Goal: Task Accomplishment & Management: Manage account settings

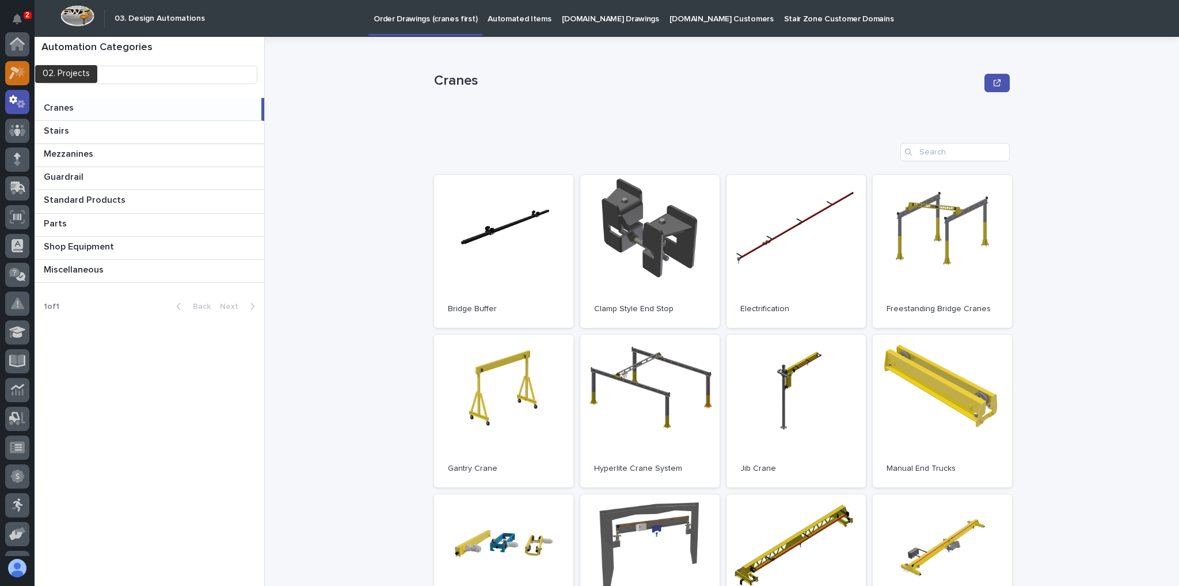
click at [16, 66] on icon at bounding box center [17, 72] width 17 height 13
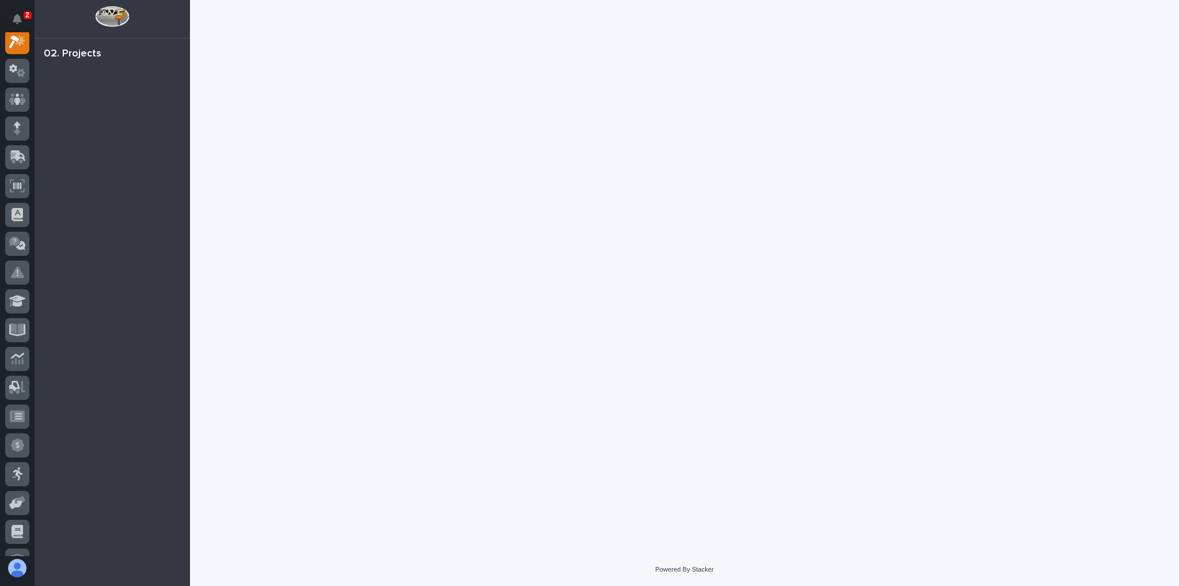
scroll to position [29, 0]
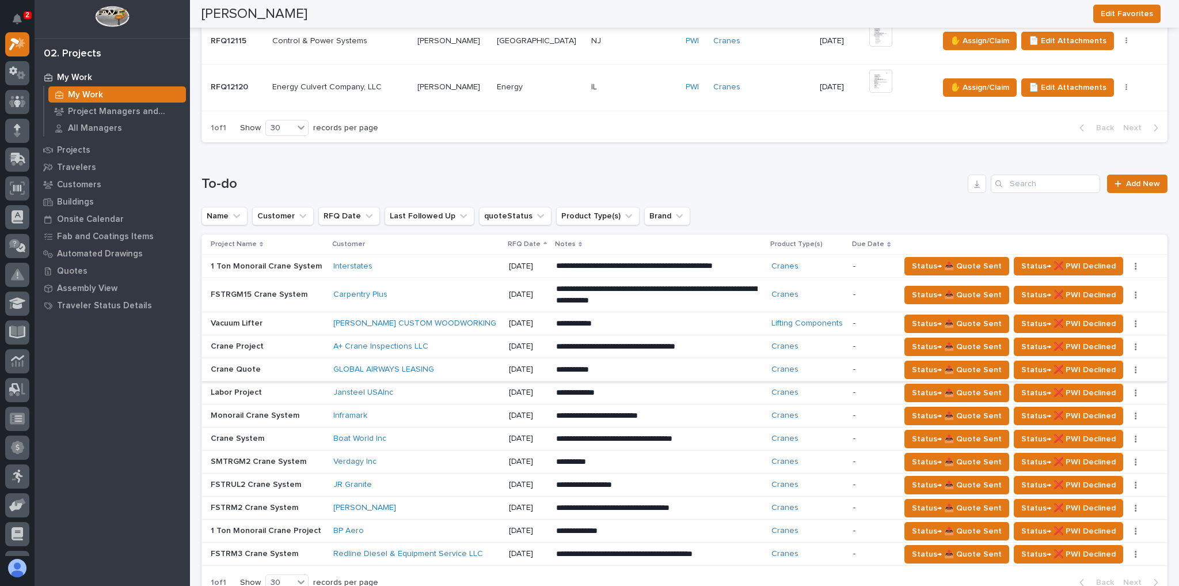
scroll to position [599, 0]
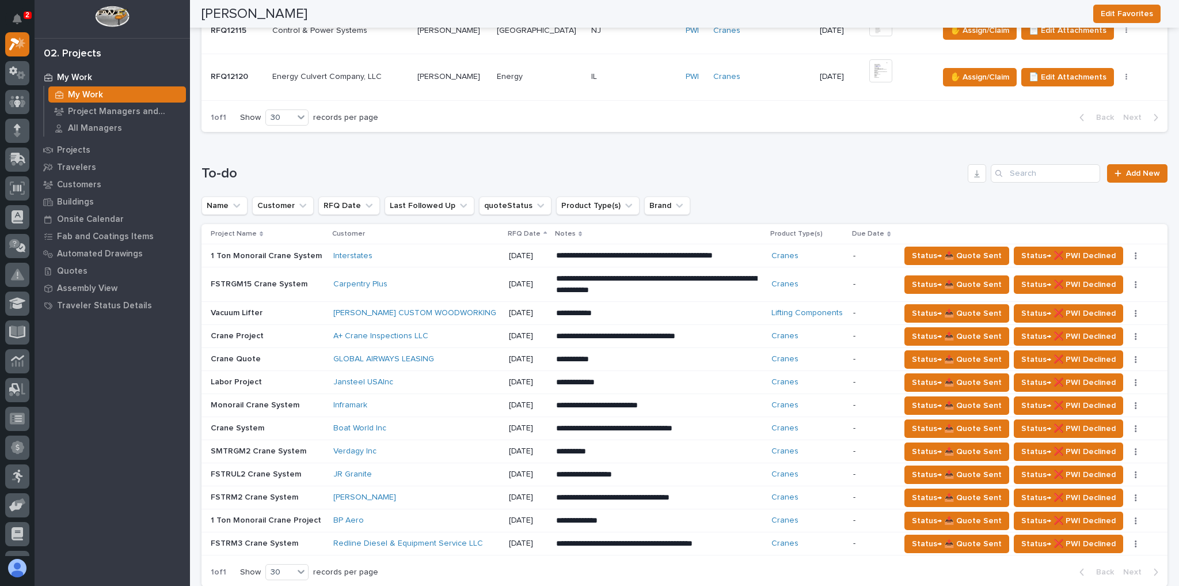
click at [418, 447] on div "Verdagy Inc" at bounding box center [416, 451] width 166 height 10
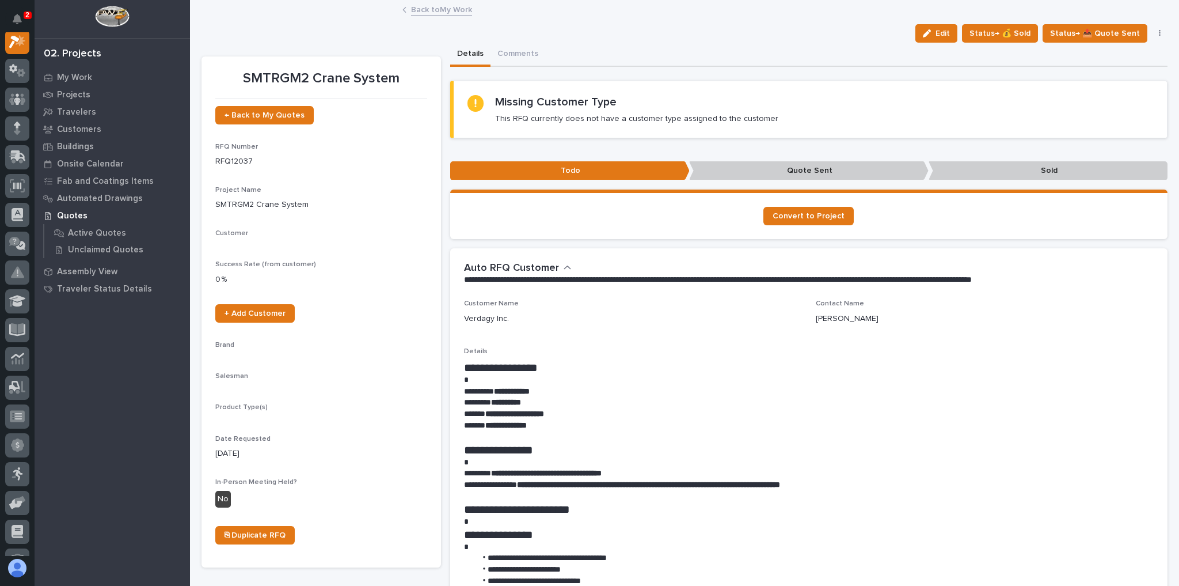
scroll to position [29, 0]
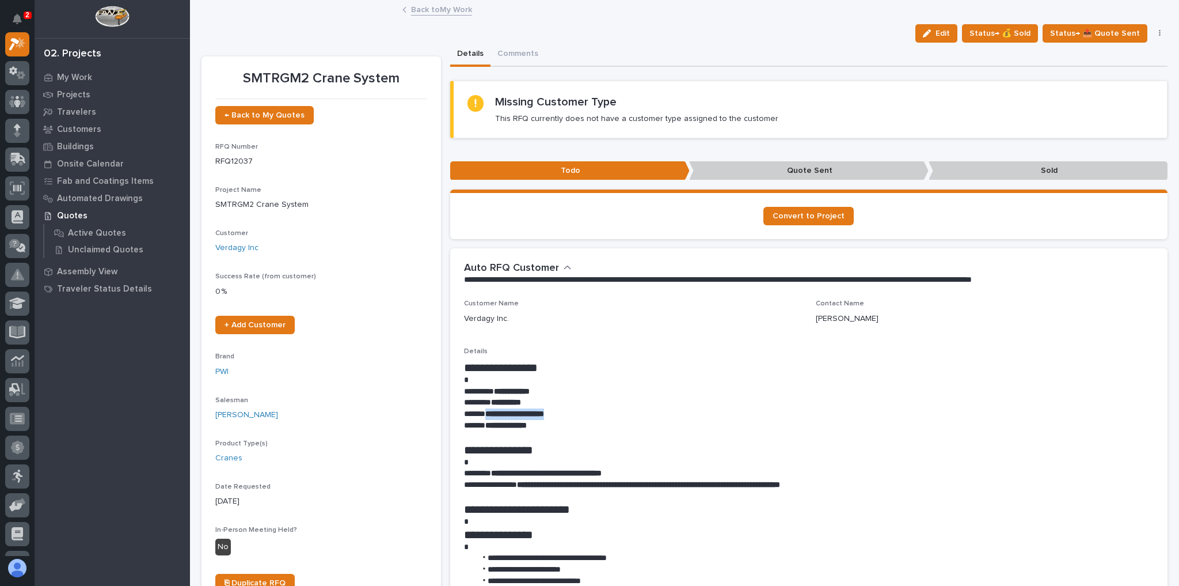
drag, startPoint x: 523, startPoint y: 421, endPoint x: 484, endPoint y: 417, distance: 39.4
click at [484, 417] on p "**********" at bounding box center [806, 414] width 685 height 12
click at [733, 383] on p at bounding box center [806, 380] width 685 height 12
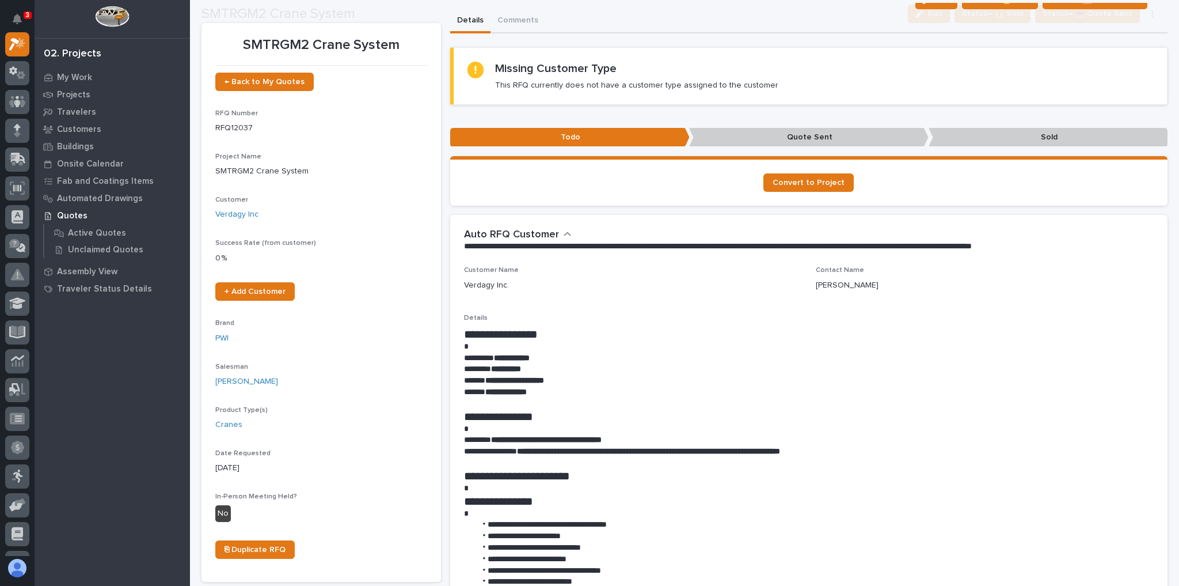
scroll to position [92, 0]
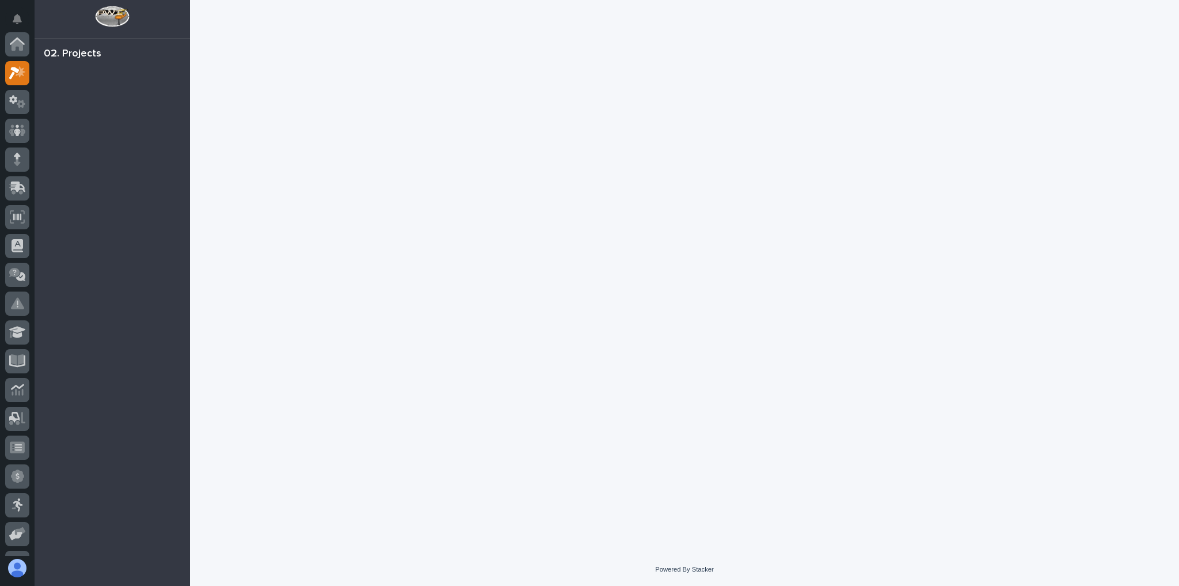
scroll to position [29, 0]
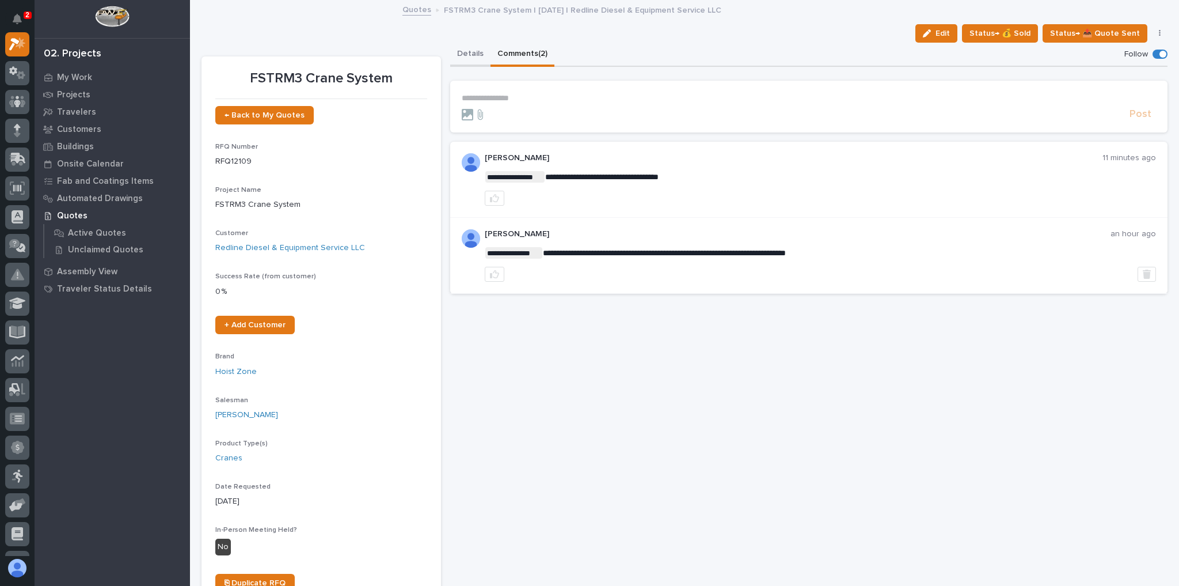
click at [450, 44] on button "Details" at bounding box center [470, 55] width 40 height 24
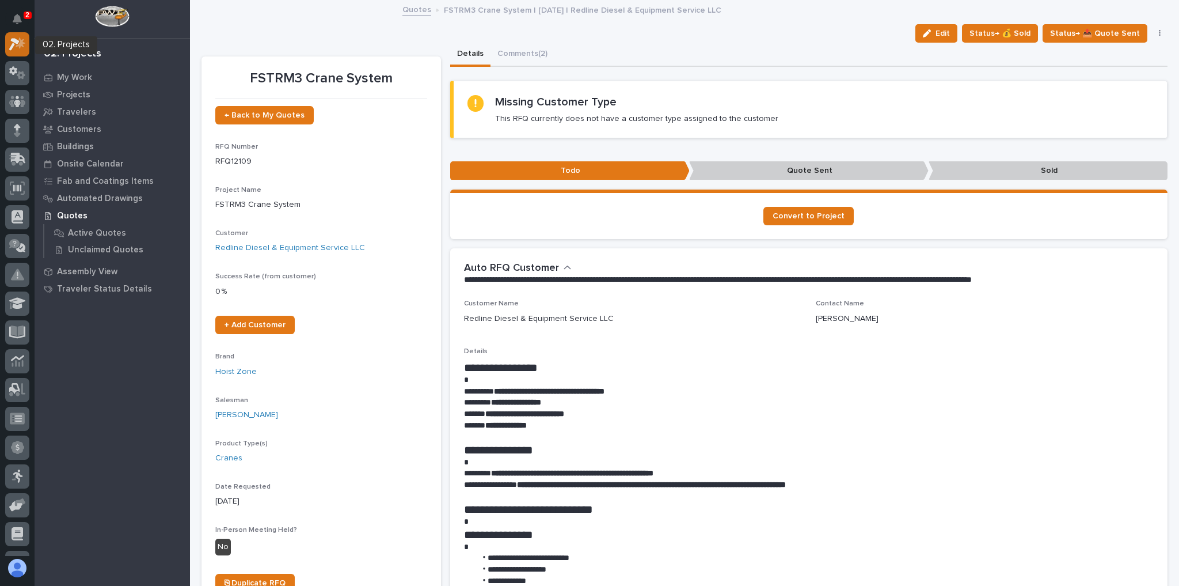
click at [19, 40] on icon at bounding box center [17, 43] width 17 height 13
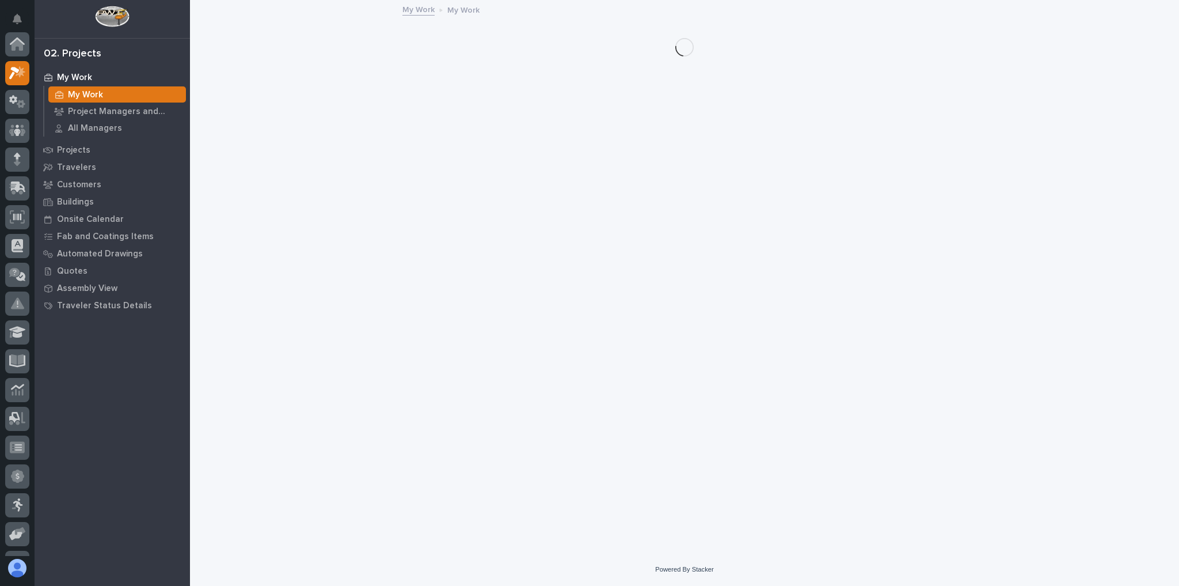
scroll to position [29, 0]
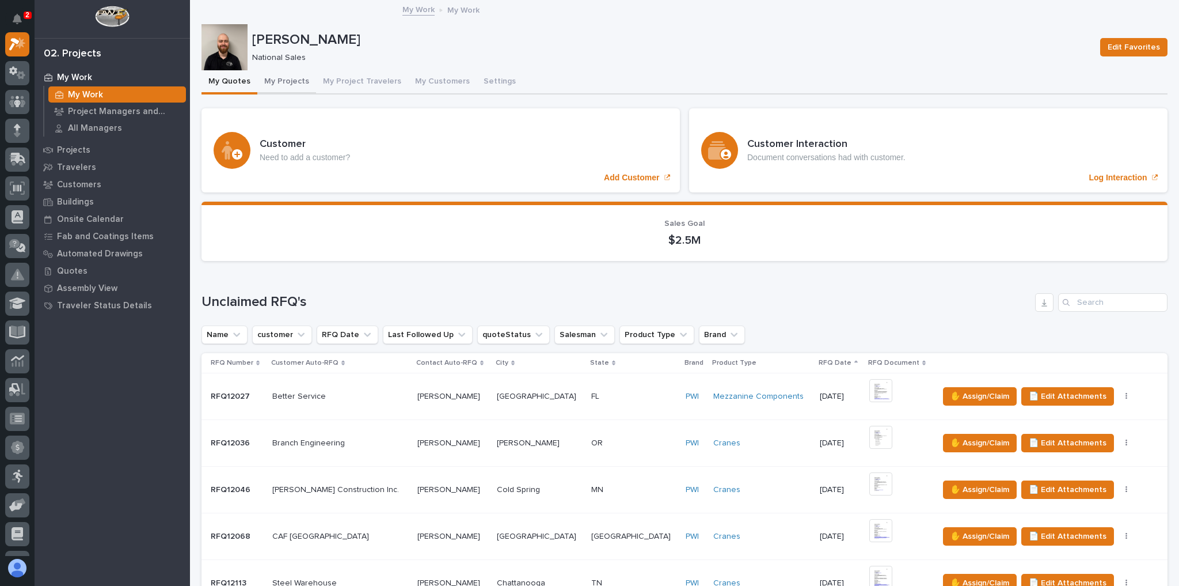
click at [279, 83] on button "My Projects" at bounding box center [286, 82] width 59 height 24
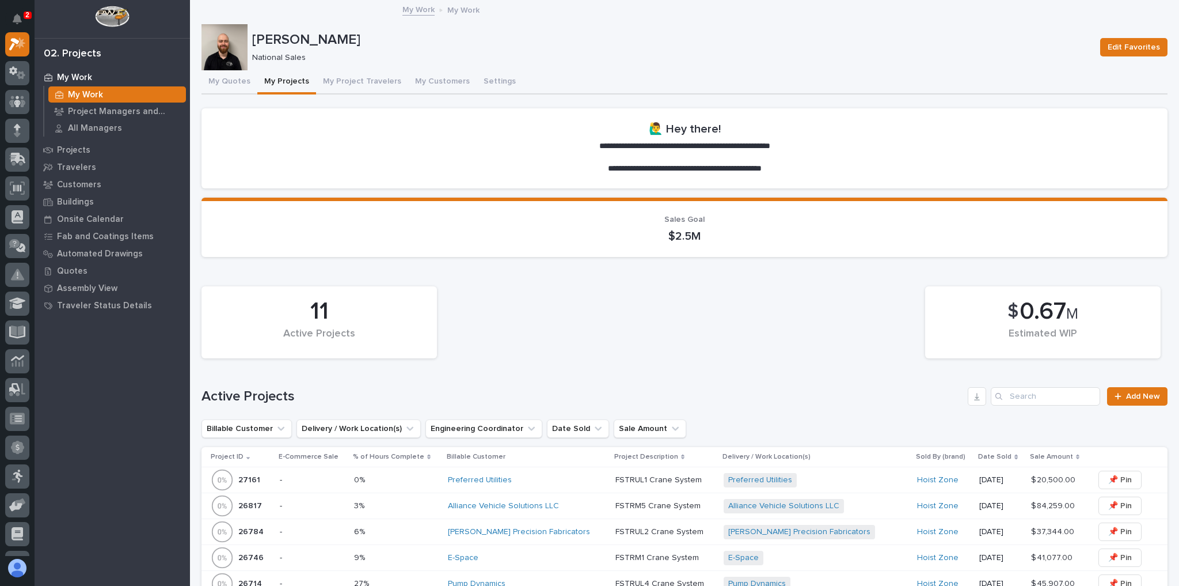
click at [421, 496] on div "3% 3%" at bounding box center [396, 505] width 85 height 19
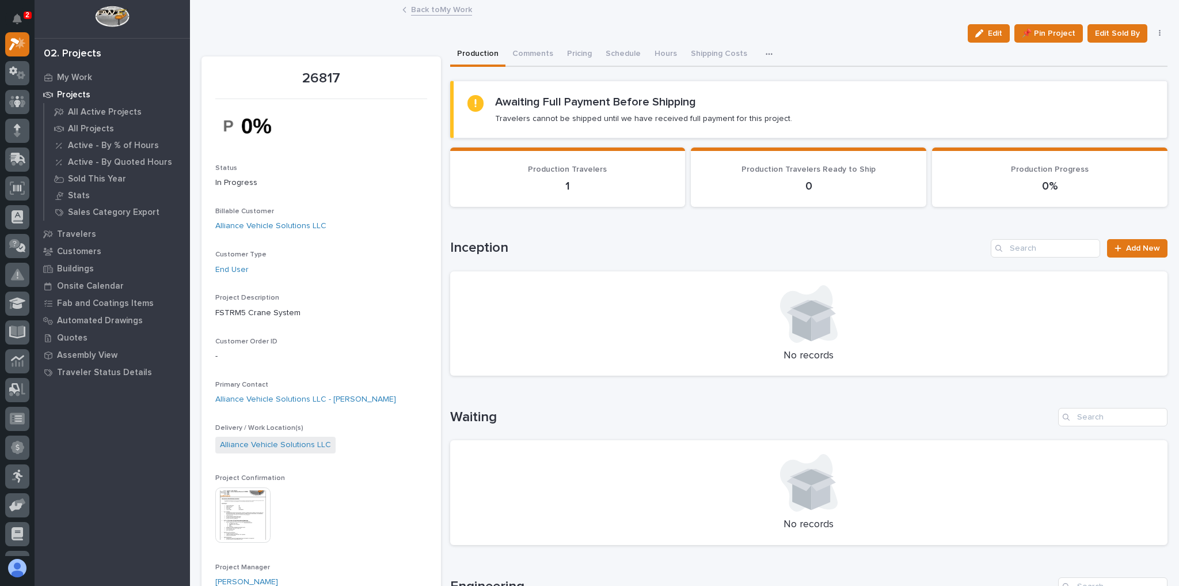
click at [438, 8] on link "Back to My Work" at bounding box center [441, 8] width 61 height 13
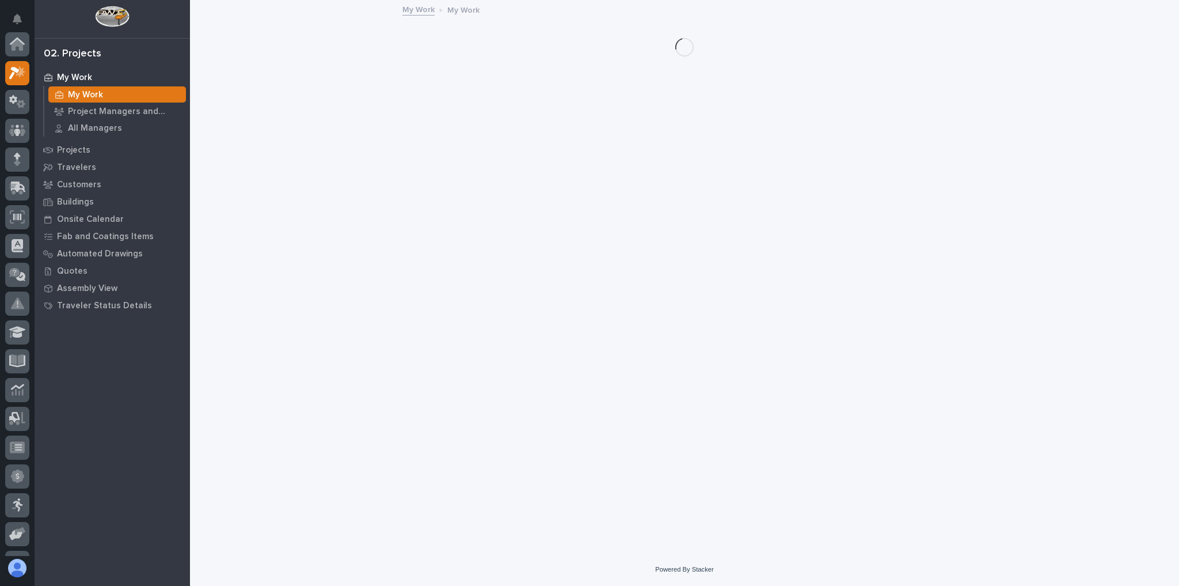
scroll to position [31, 0]
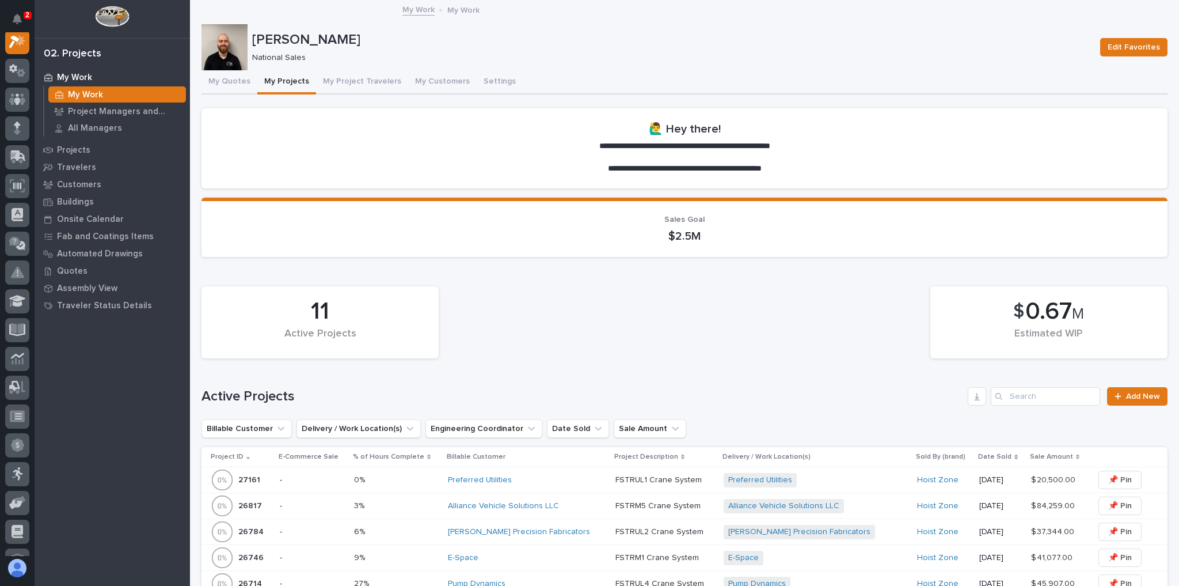
click at [533, 475] on div "Preferred Utilities" at bounding box center [527, 480] width 158 height 10
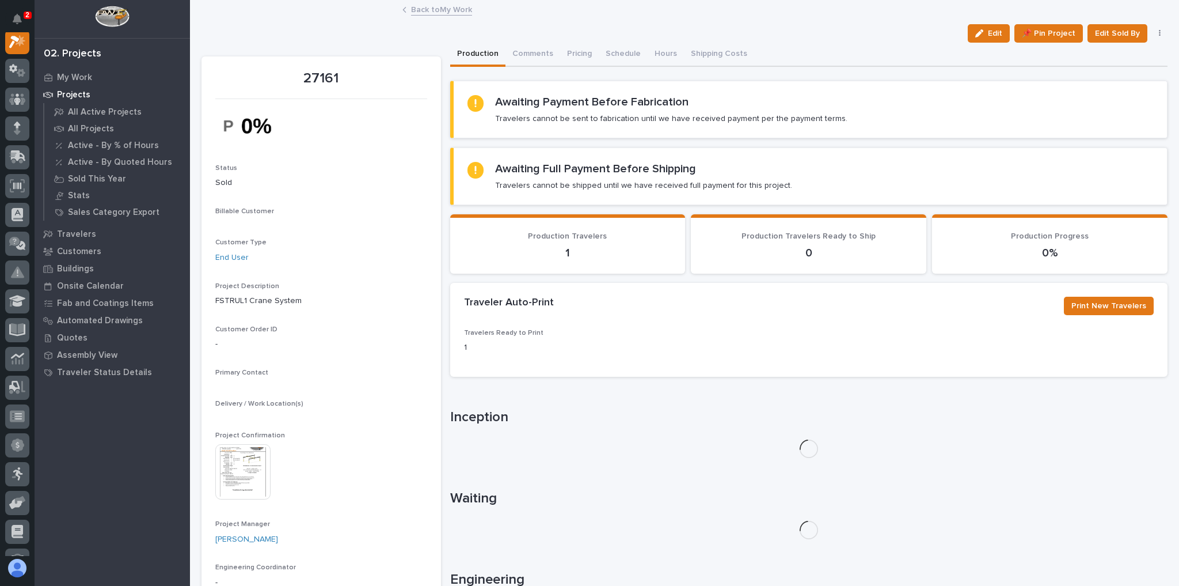
scroll to position [29, 0]
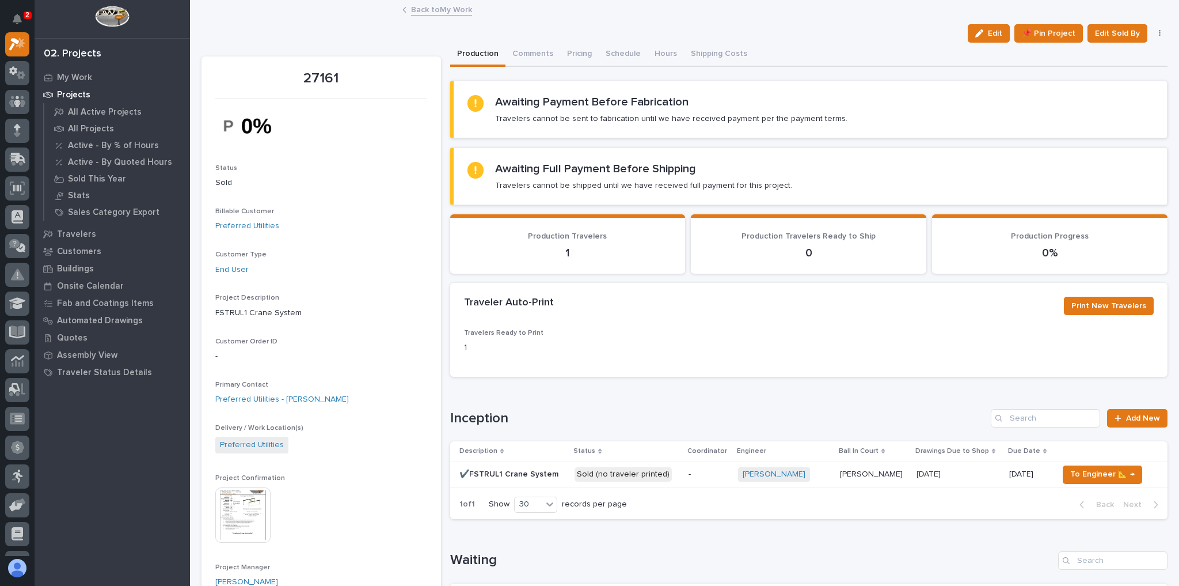
click at [442, 13] on link "Back to My Work" at bounding box center [441, 8] width 61 height 13
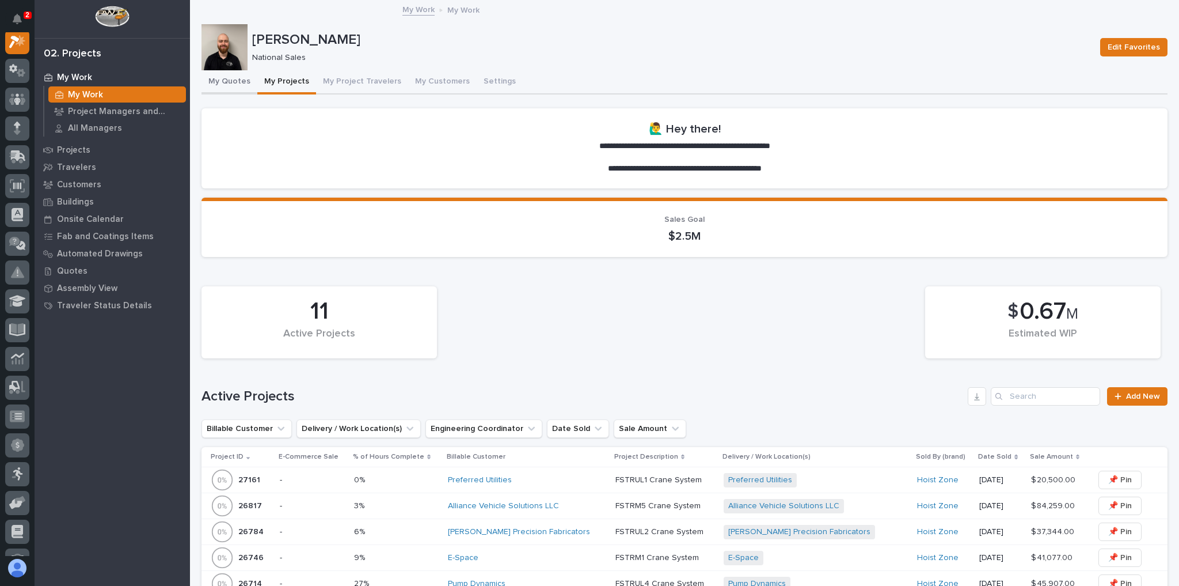
drag, startPoint x: 245, startPoint y: 78, endPoint x: 248, endPoint y: 83, distance: 5.9
click at [245, 79] on button "My Quotes" at bounding box center [230, 82] width 56 height 24
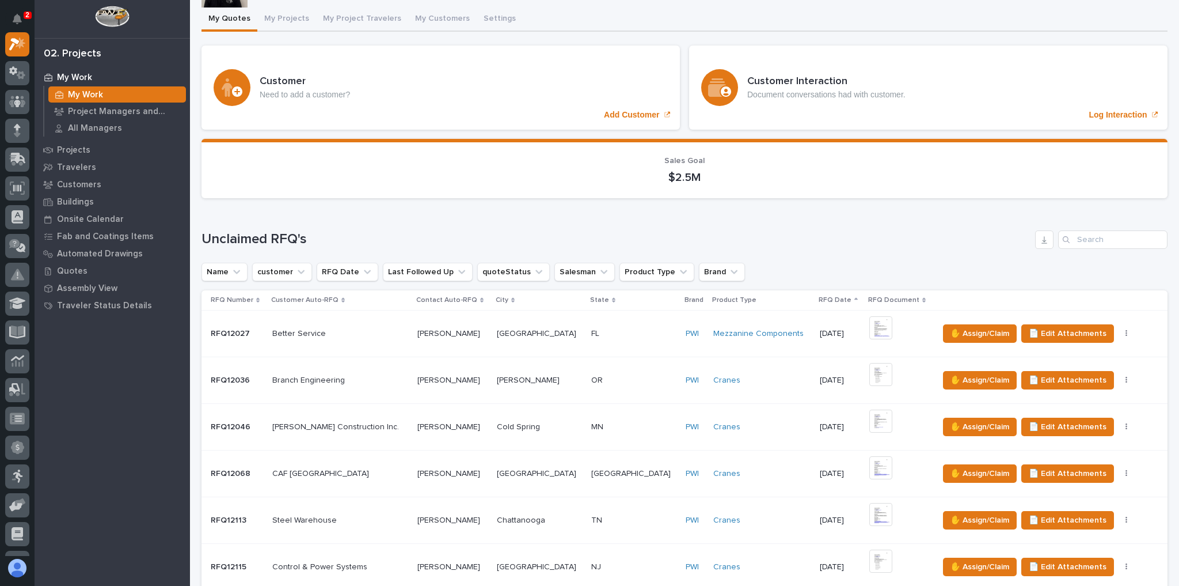
scroll to position [184, 0]
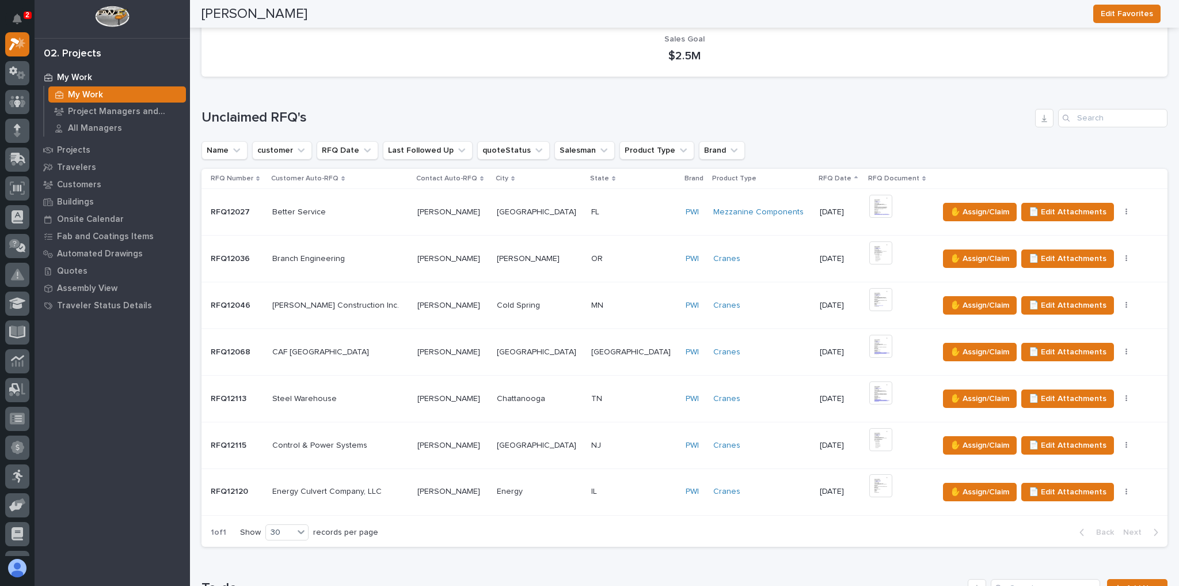
click at [499, 389] on div "Chattanooga Chattanooga" at bounding box center [539, 398] width 85 height 19
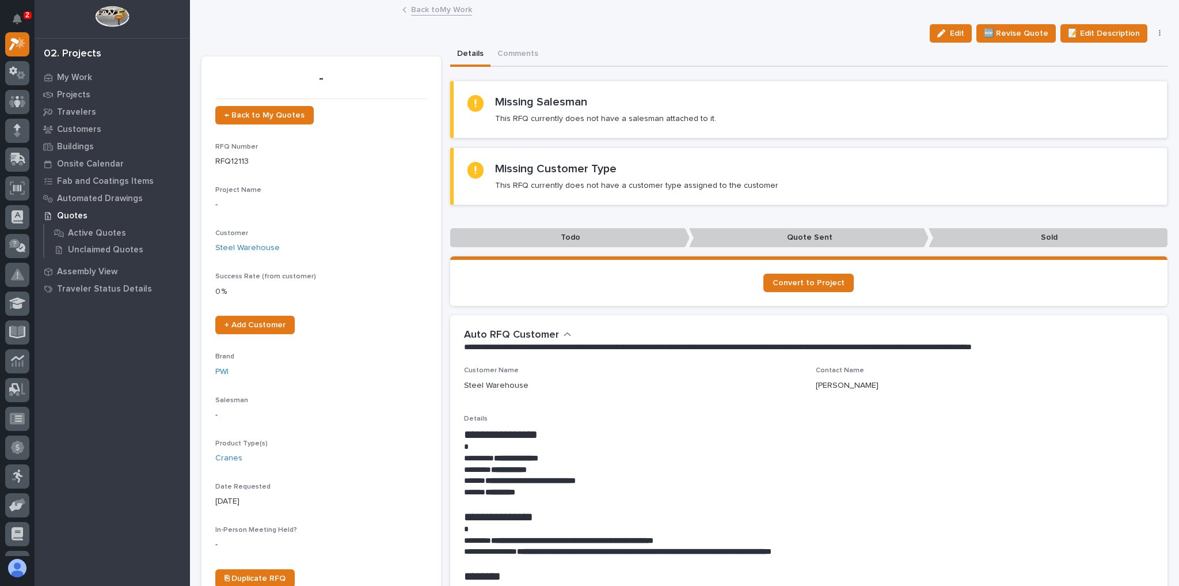
click at [453, 15] on div "Back to My Work" at bounding box center [685, 10] width 576 height 16
click at [455, 10] on link "Back to My Work" at bounding box center [441, 8] width 61 height 13
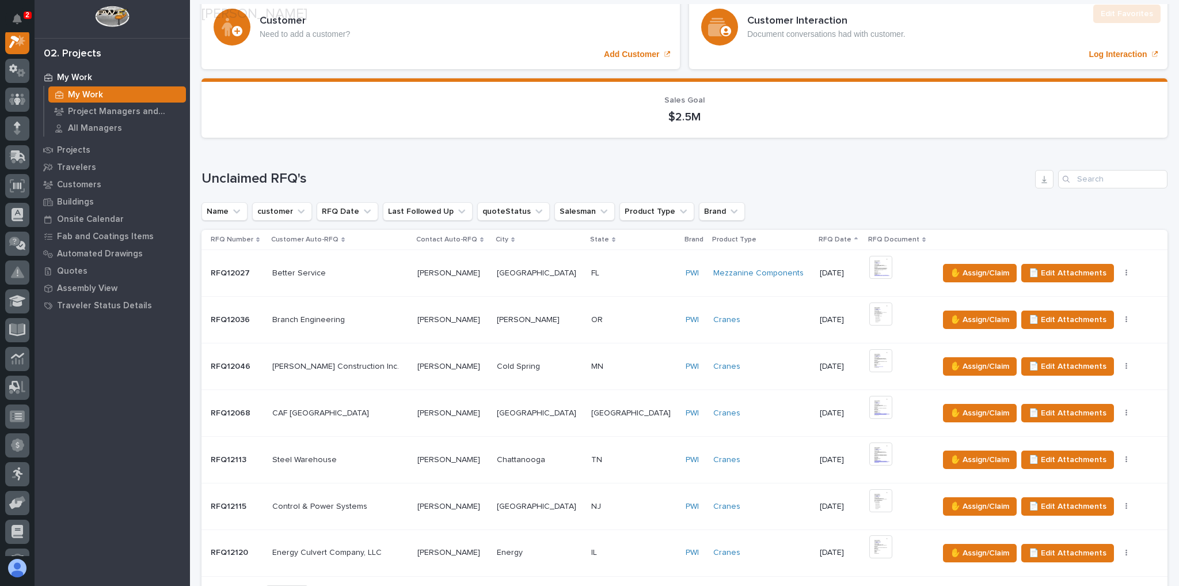
scroll to position [322, 0]
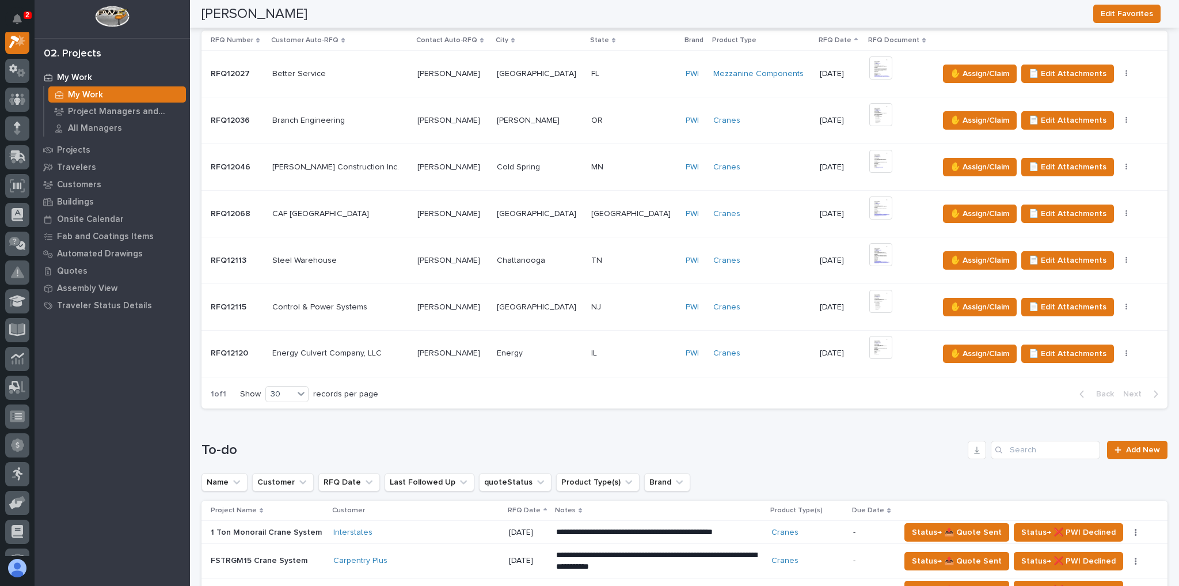
click at [483, 298] on div "Andrew Gotliffe Andrew Gotliffe" at bounding box center [452, 307] width 70 height 19
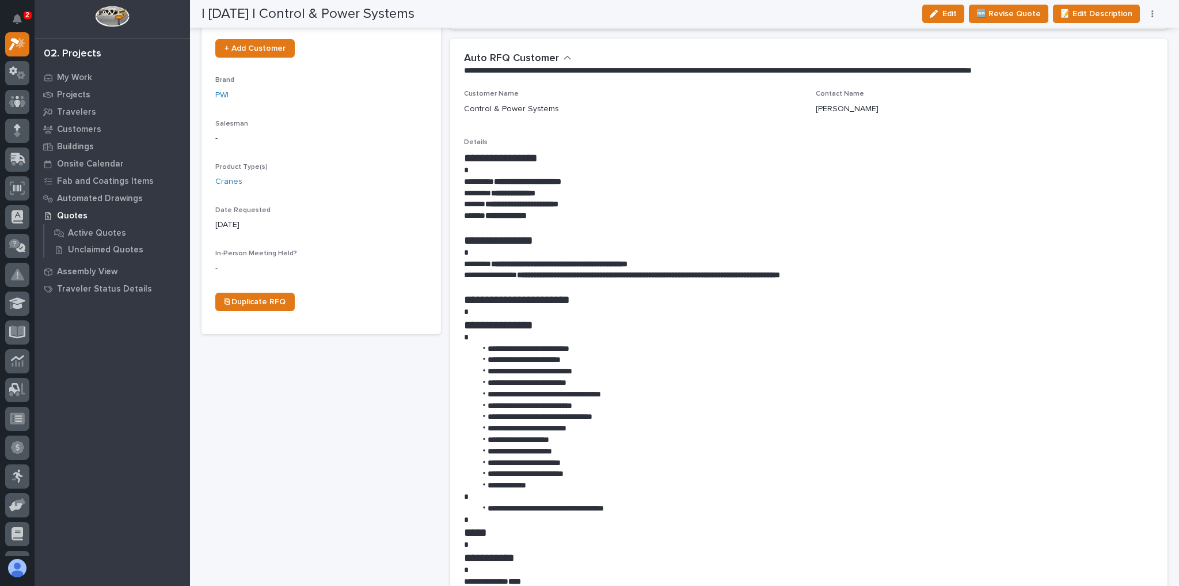
scroll to position [92, 0]
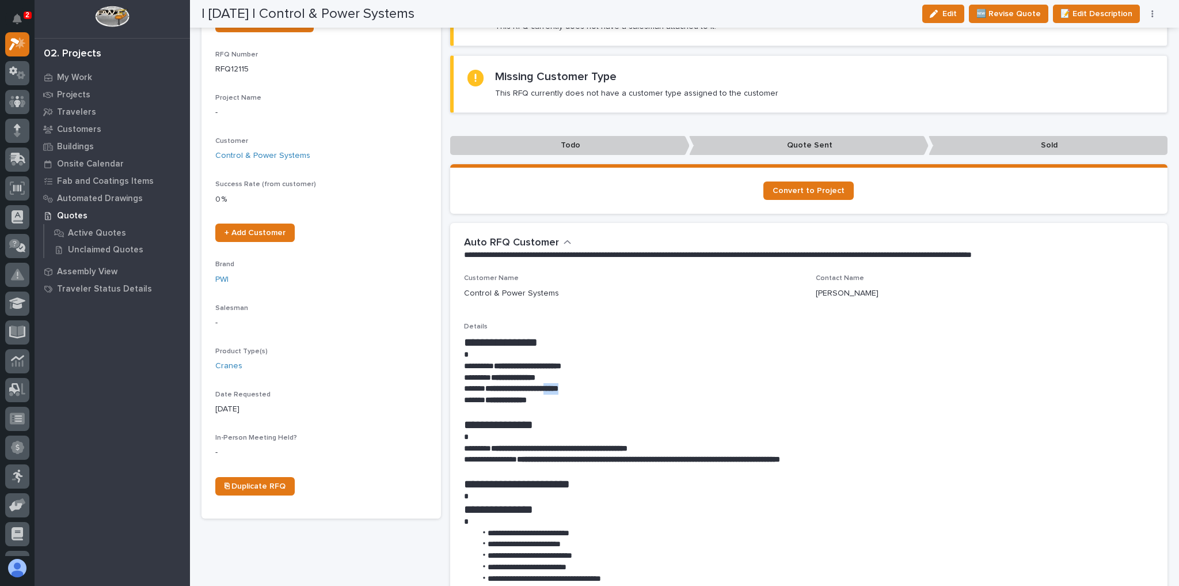
drag, startPoint x: 590, startPoint y: 388, endPoint x: 565, endPoint y: 383, distance: 25.7
click at [564, 385] on p "**********" at bounding box center [806, 389] width 685 height 12
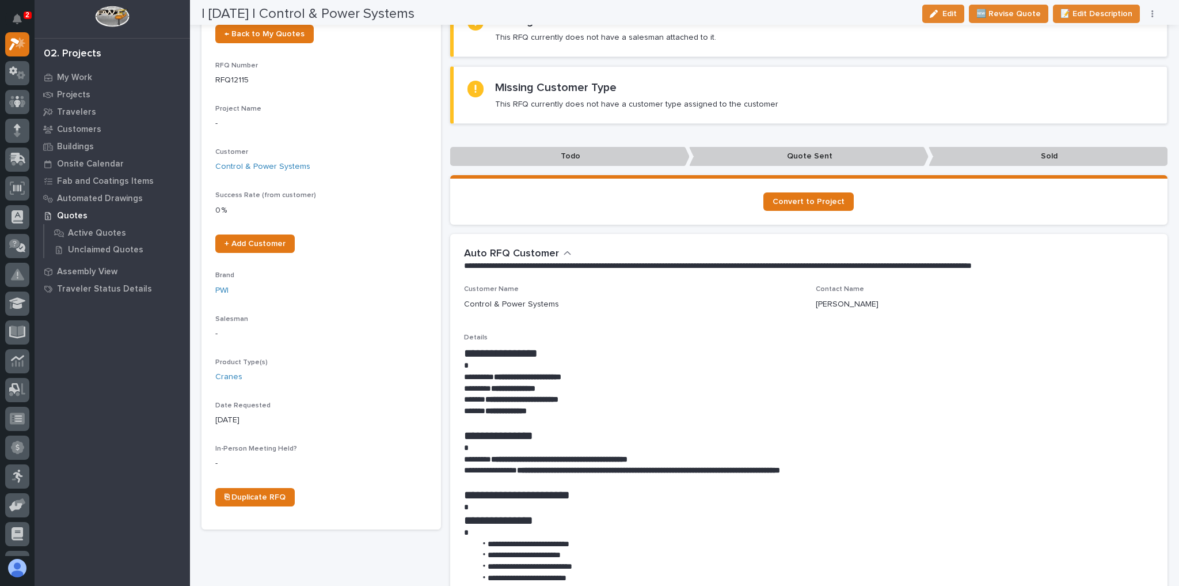
scroll to position [0, 0]
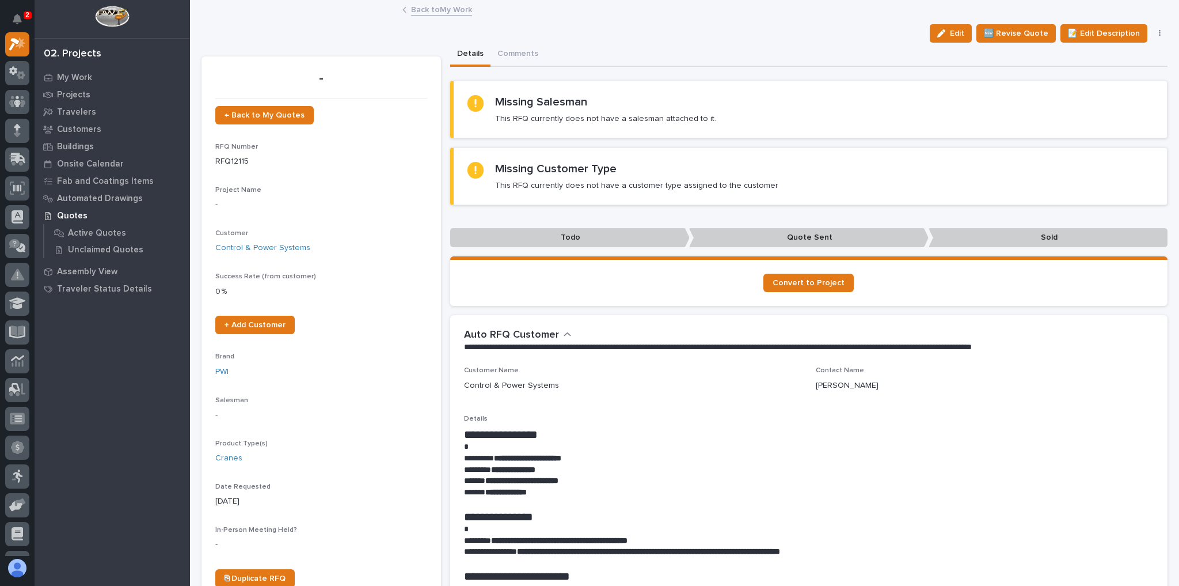
click at [445, 7] on link "Back to My Work" at bounding box center [441, 8] width 61 height 13
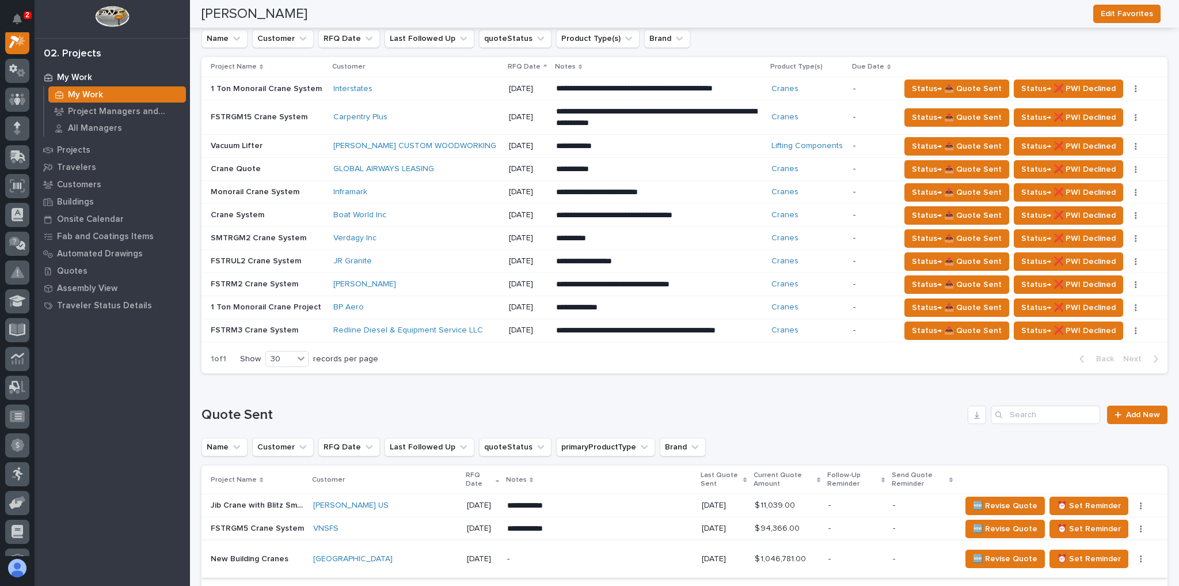
scroll to position [731, 0]
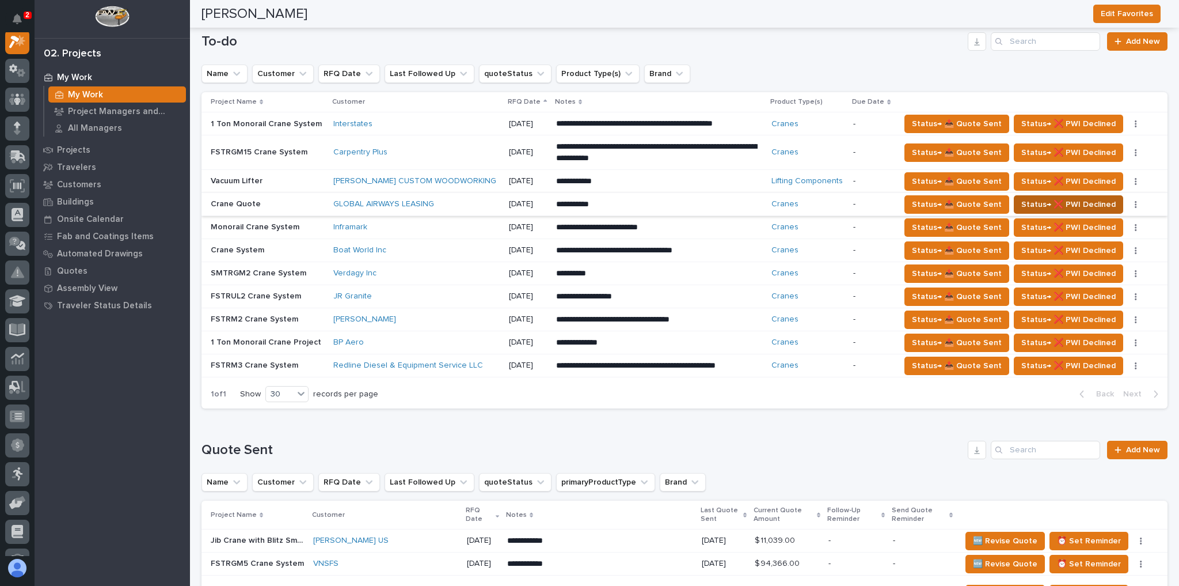
click at [1035, 203] on span "Status→ ❌ PWI Declined" at bounding box center [1068, 205] width 94 height 14
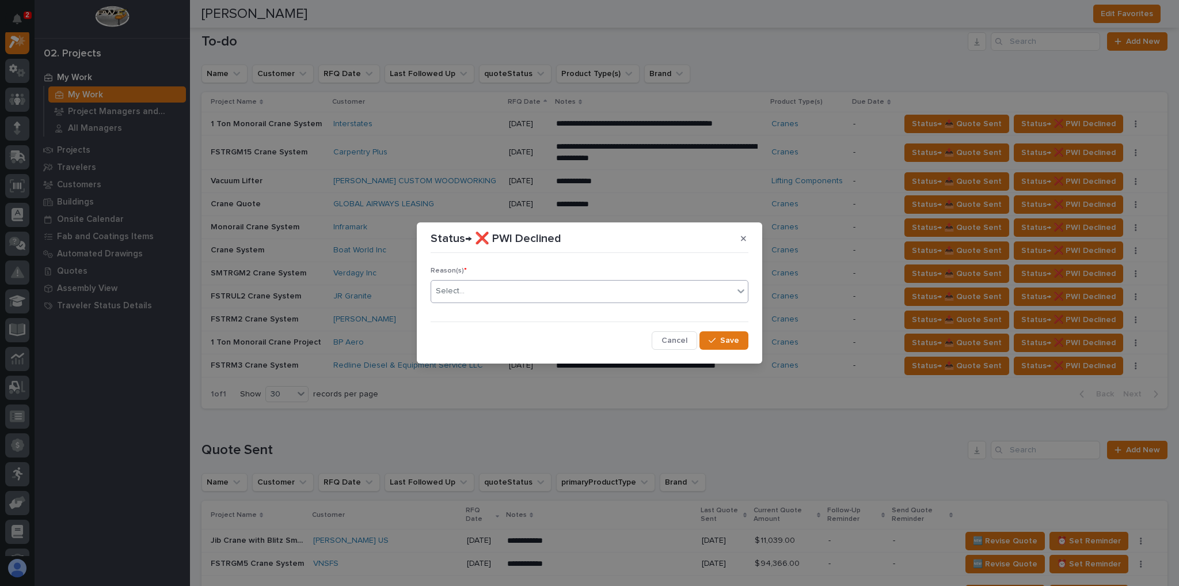
click at [560, 291] on div "Select..." at bounding box center [582, 291] width 302 height 19
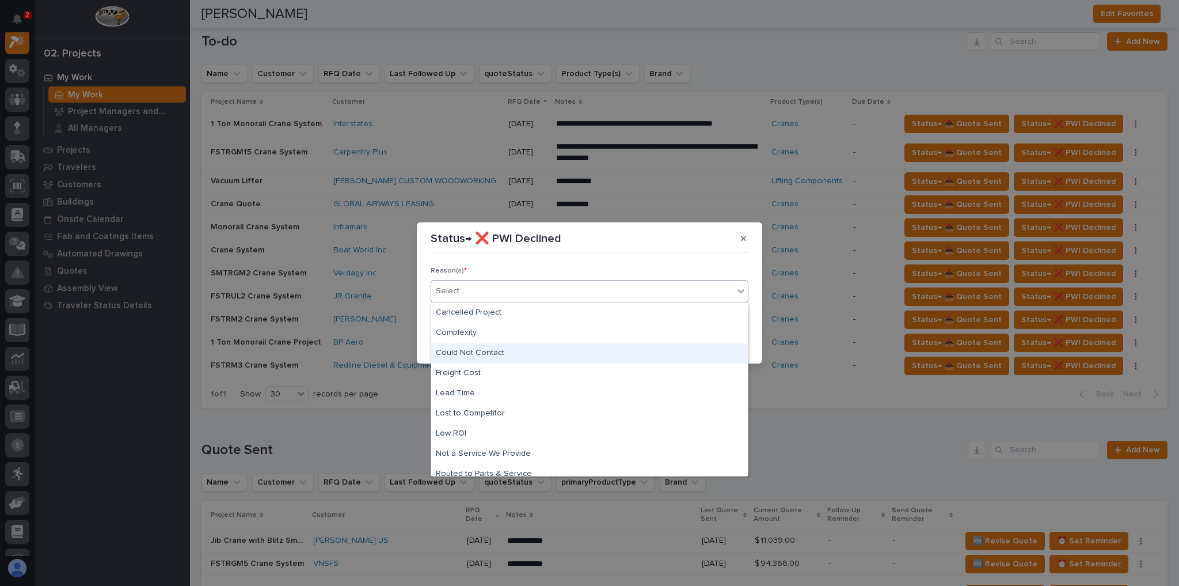
click at [496, 354] on div "Could Not Contact" at bounding box center [589, 353] width 317 height 20
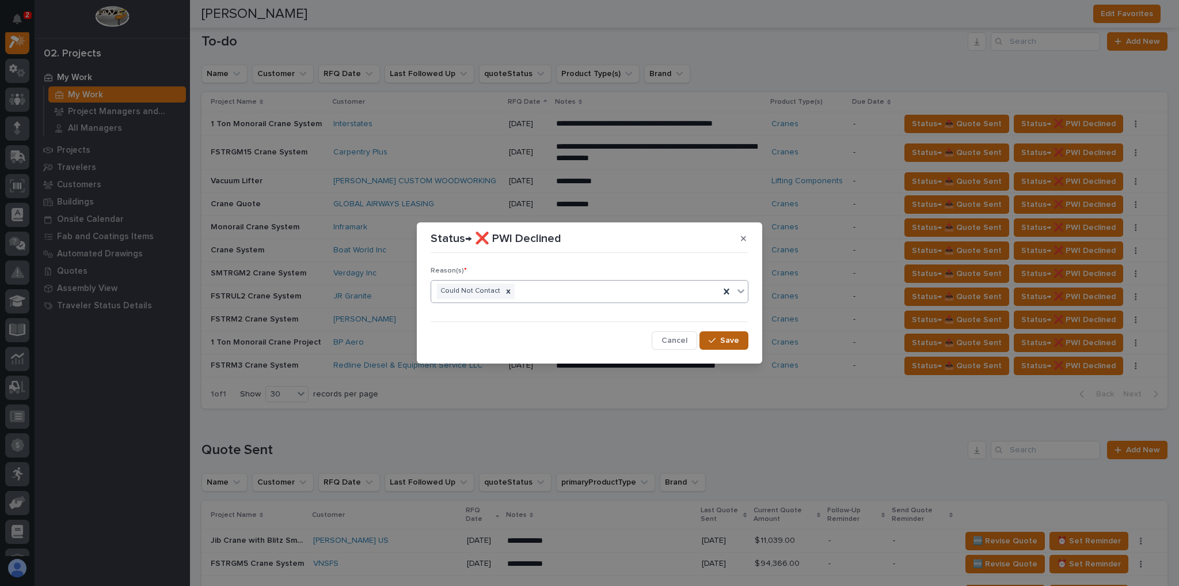
click at [738, 344] on button "Save" at bounding box center [724, 340] width 49 height 18
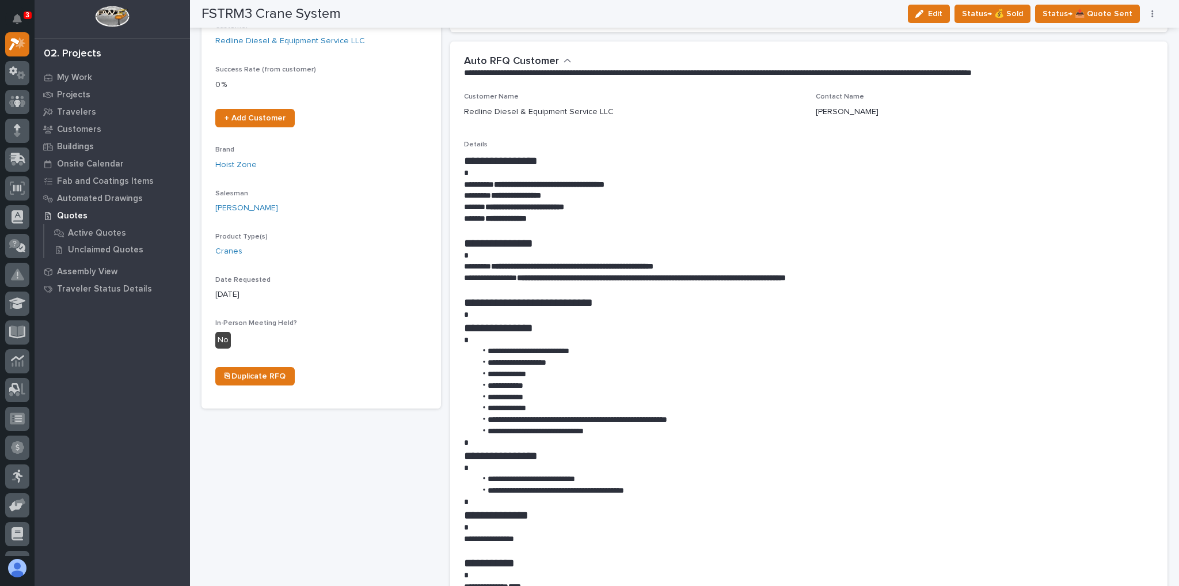
scroll to position [180, 0]
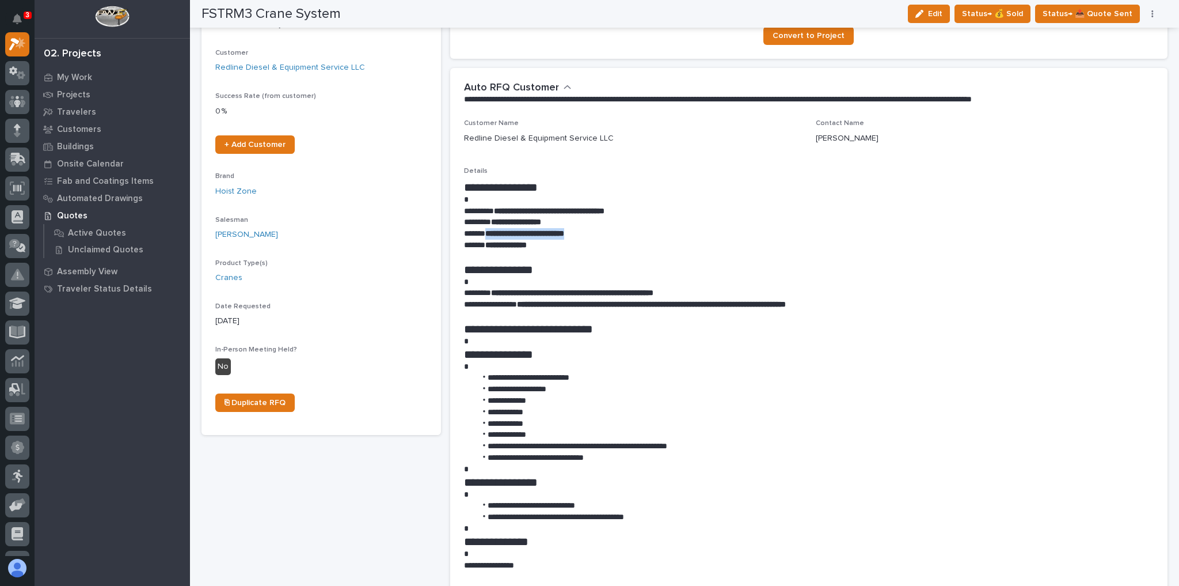
drag, startPoint x: 590, startPoint y: 231, endPoint x: 485, endPoint y: 235, distance: 104.9
click at [485, 235] on p "**********" at bounding box center [806, 234] width 685 height 12
copy strong "**********"
click at [924, 10] on icon "button" at bounding box center [920, 14] width 8 height 8
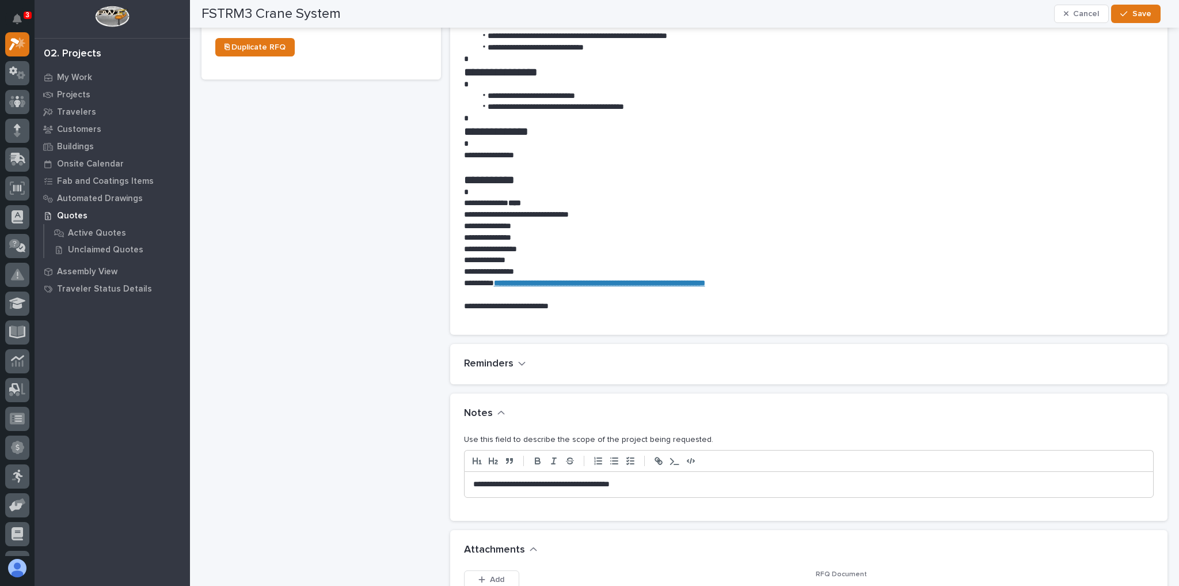
scroll to position [641, 0]
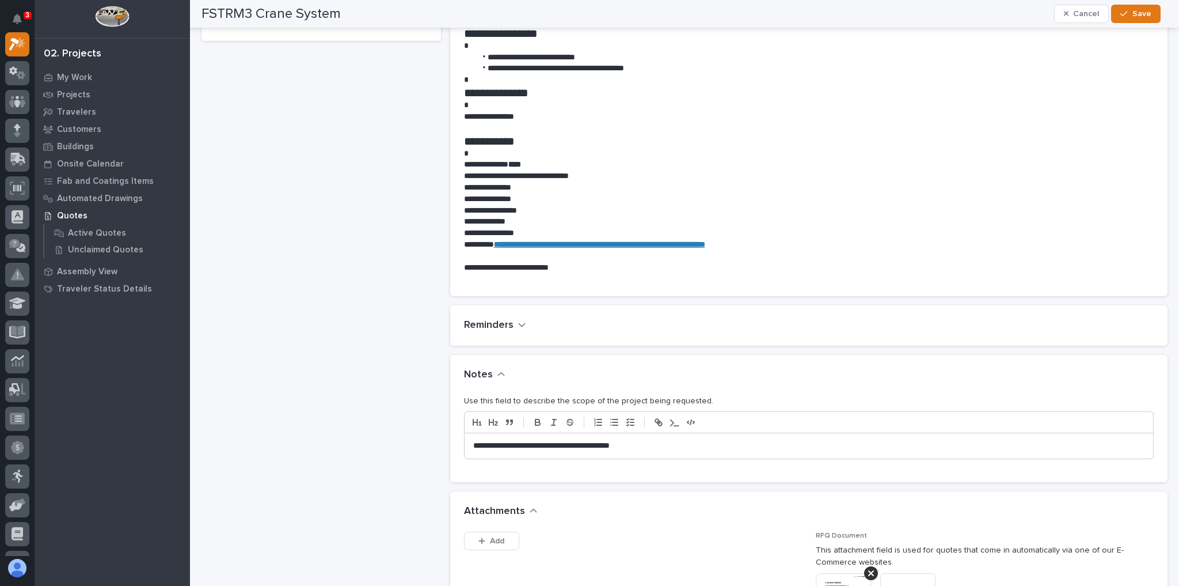
click at [662, 442] on p "**********" at bounding box center [806, 446] width 667 height 12
click at [492, 449] on p "**********" at bounding box center [806, 446] width 667 height 12
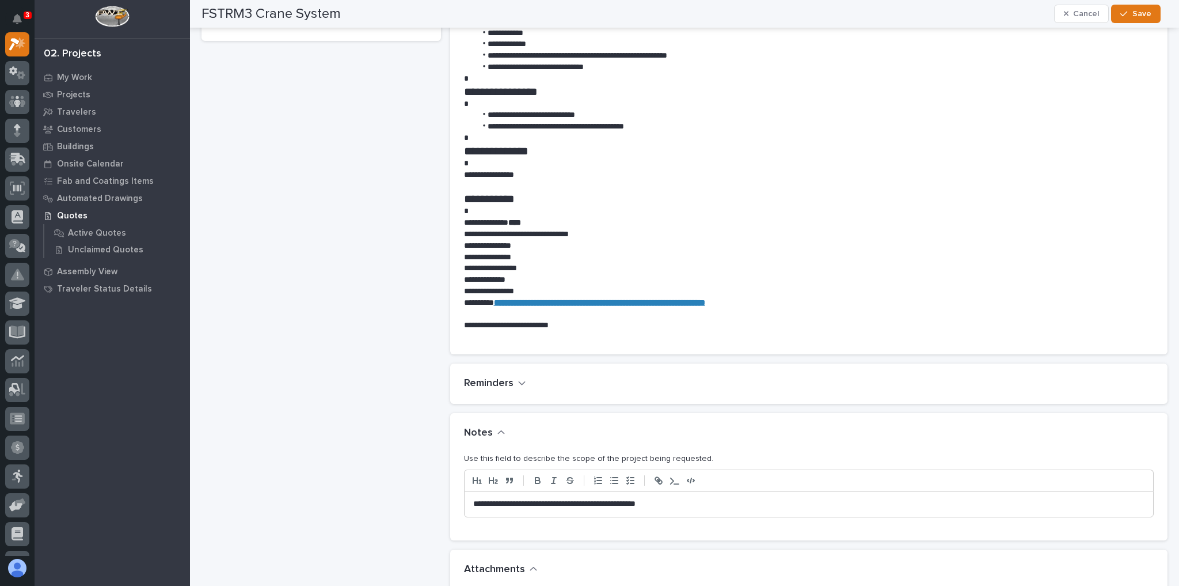
scroll to position [699, 0]
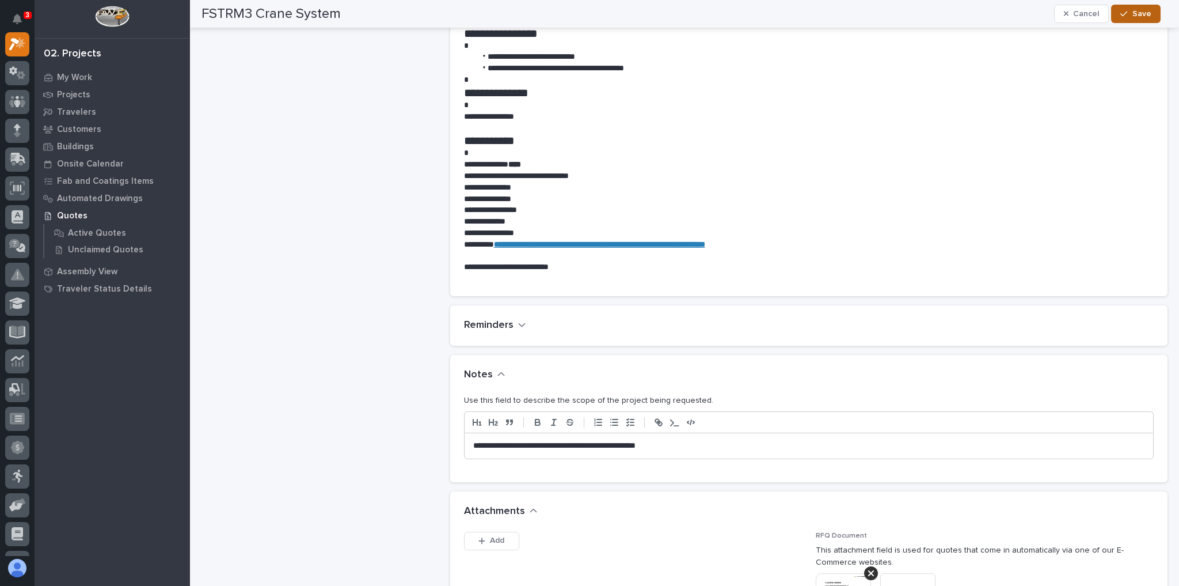
click at [1120, 18] on button "Save" at bounding box center [1135, 14] width 49 height 18
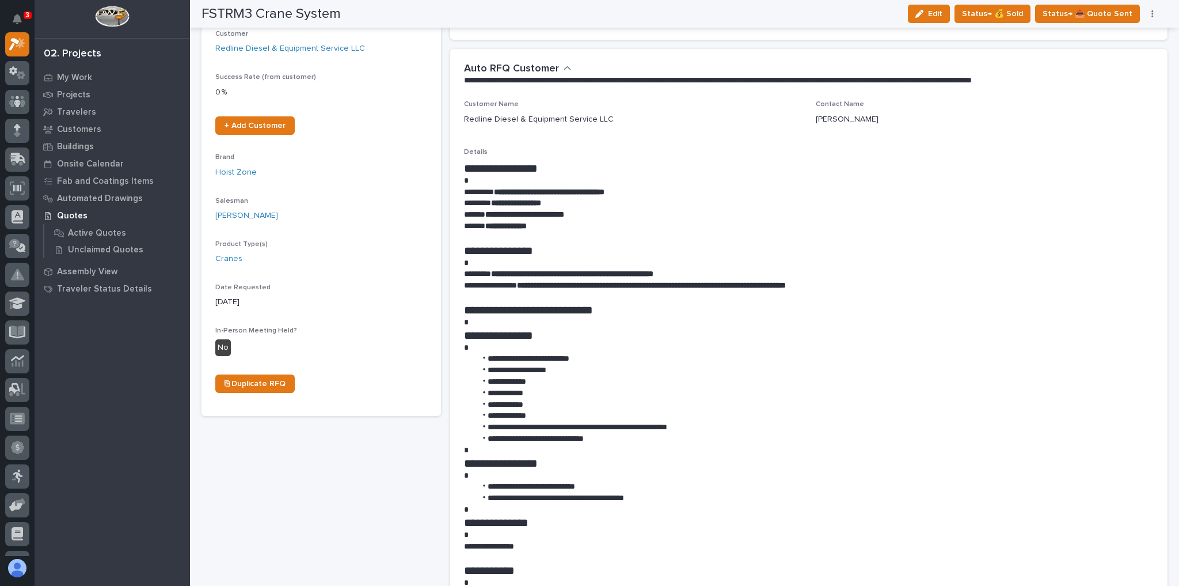
scroll to position [0, 0]
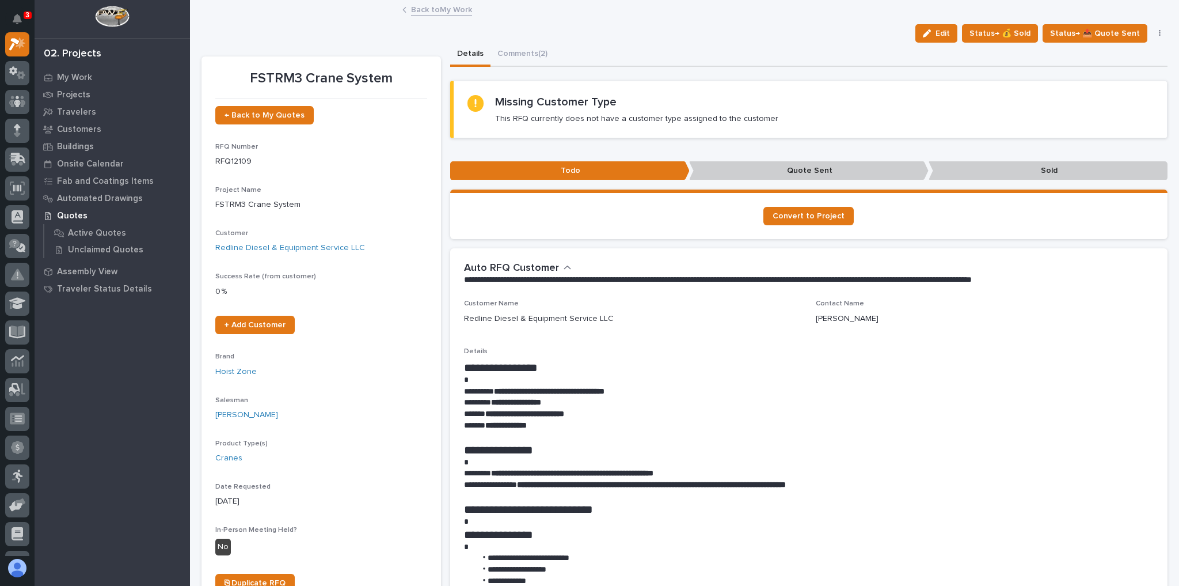
click at [438, 10] on link "Back to My Work" at bounding box center [441, 8] width 61 height 13
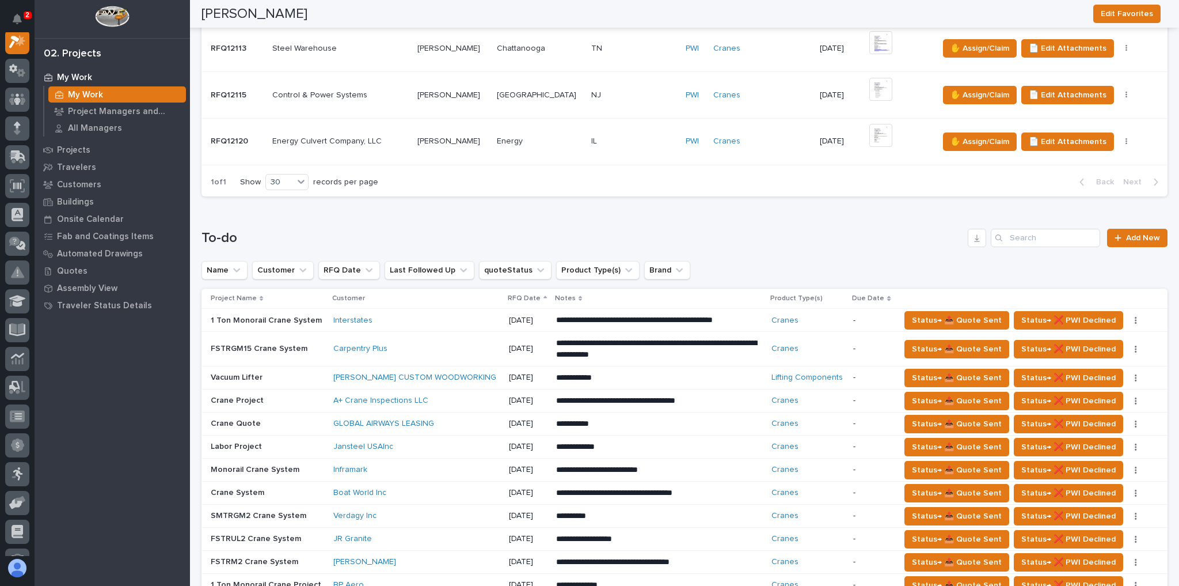
scroll to position [507, 0]
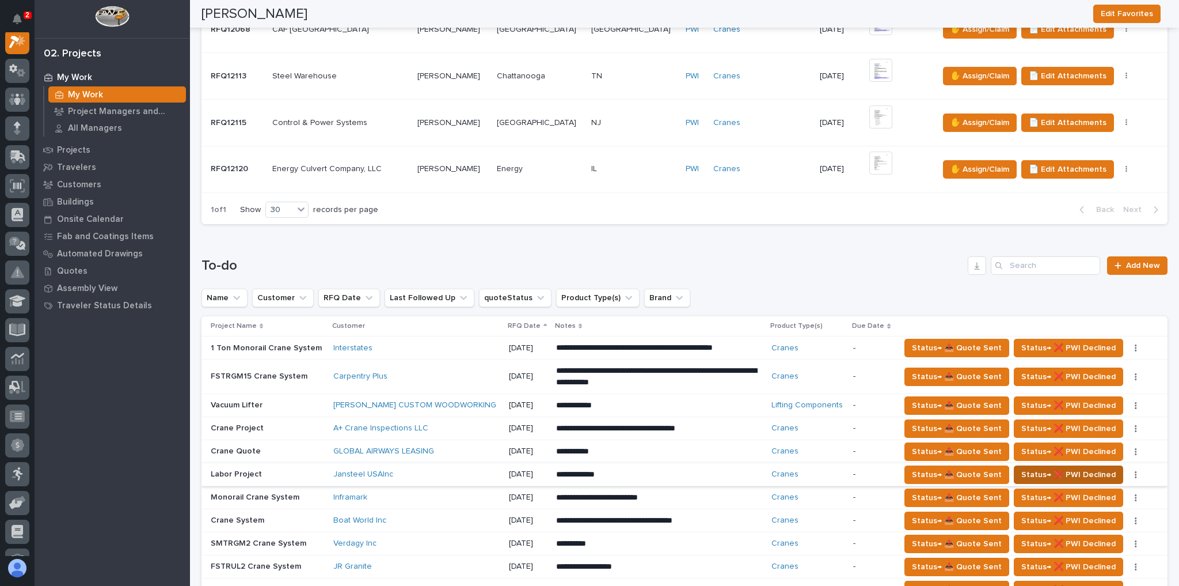
click at [1086, 470] on span "Status→ ❌ PWI Declined" at bounding box center [1068, 475] width 94 height 14
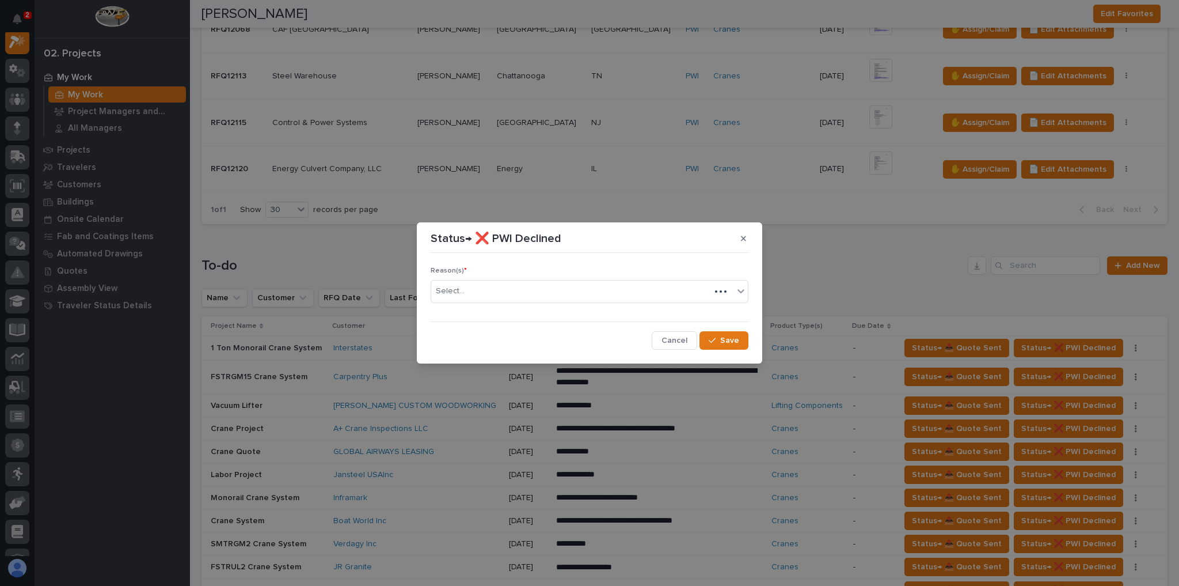
drag, startPoint x: 798, startPoint y: 374, endPoint x: 526, endPoint y: 344, distance: 273.4
click at [545, 290] on div "Select..." at bounding box center [570, 291] width 279 height 19
click at [483, 292] on icon at bounding box center [484, 291] width 4 height 4
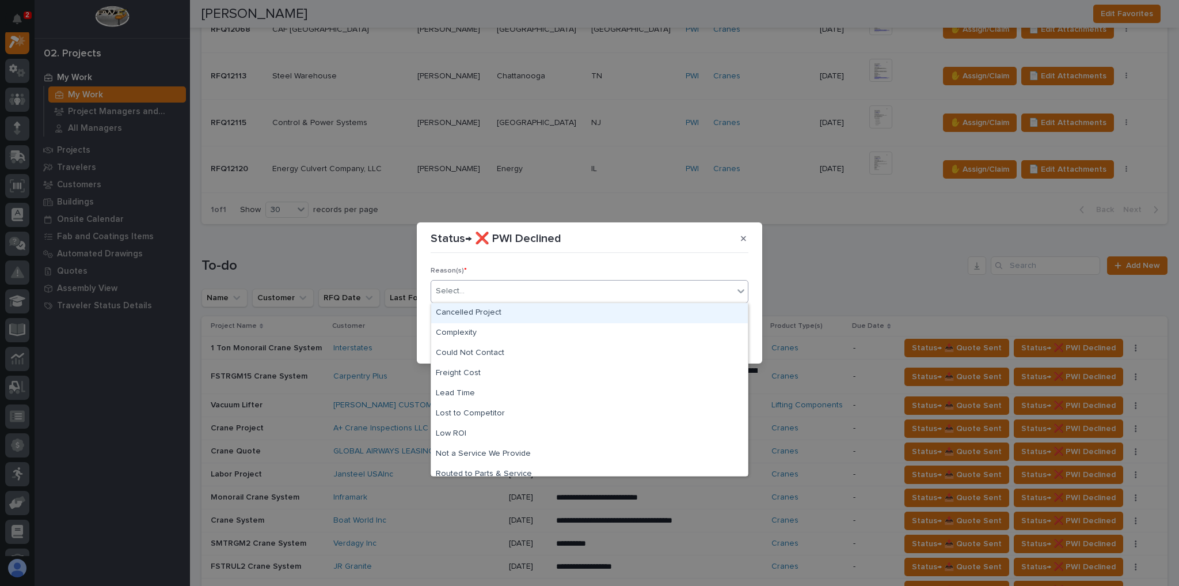
click at [499, 291] on div "Select..." at bounding box center [582, 291] width 302 height 19
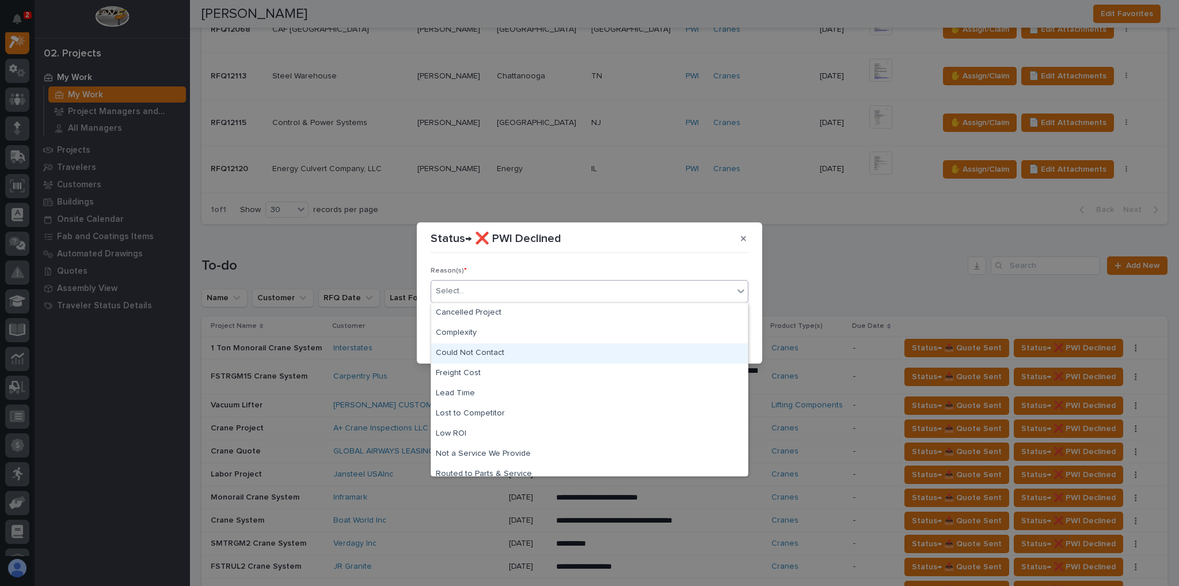
drag, startPoint x: 495, startPoint y: 318, endPoint x: 493, endPoint y: 352, distance: 33.4
click at [493, 353] on div "Could Not Contact" at bounding box center [589, 353] width 317 height 20
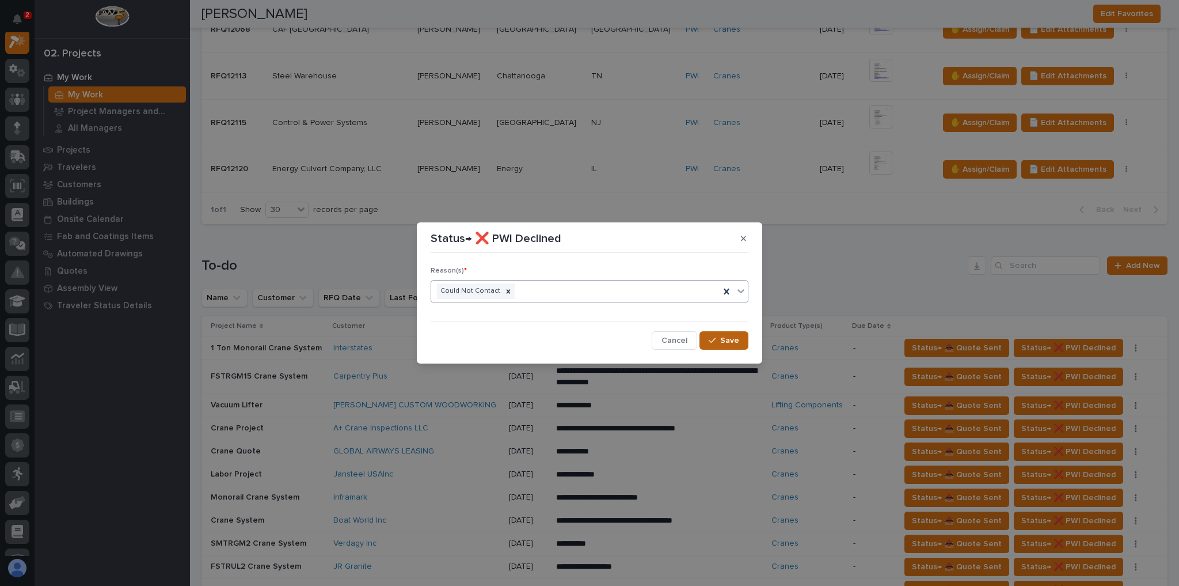
click at [730, 335] on span "Save" at bounding box center [729, 340] width 19 height 10
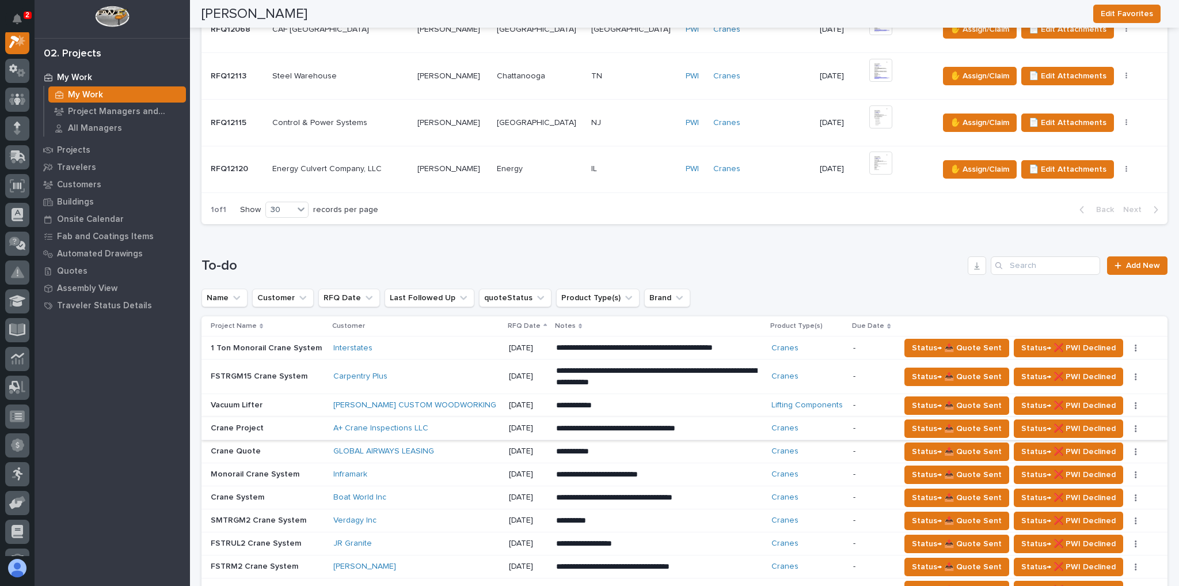
click at [1135, 424] on icon "button" at bounding box center [1136, 428] width 2 height 8
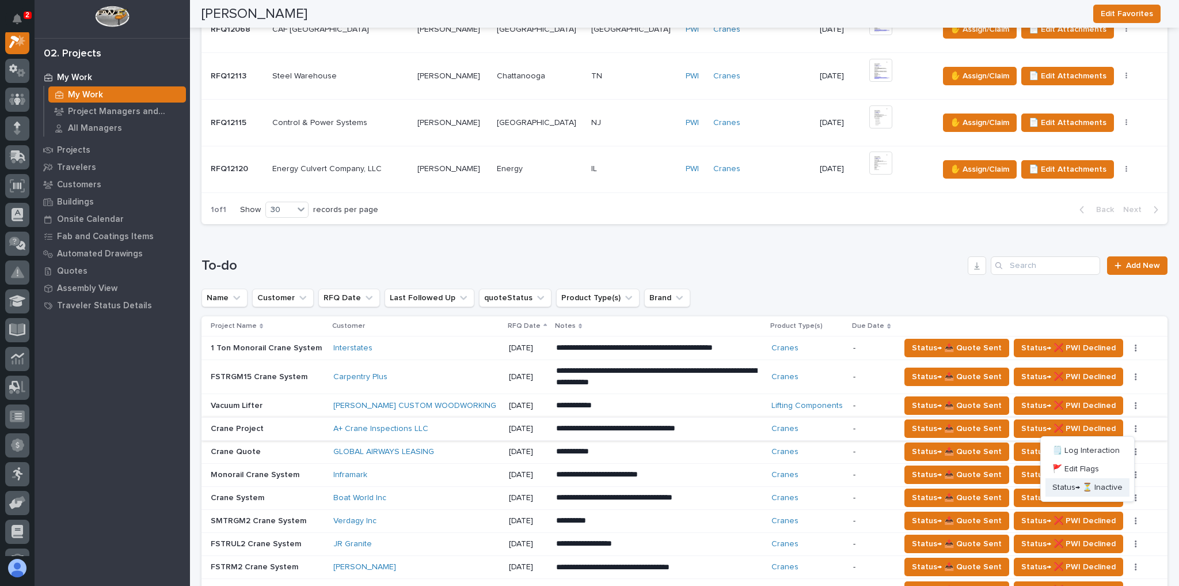
click at [1090, 483] on span "Status→ ⏳ Inactive" at bounding box center [1088, 487] width 70 height 14
click at [1072, 486] on td "Status→ 📤 Quote Sent Status→ ❌ PWI Declined 🗒️ Log Interaction 🚩 Edit Flags Sta…" at bounding box center [1031, 497] width 272 height 23
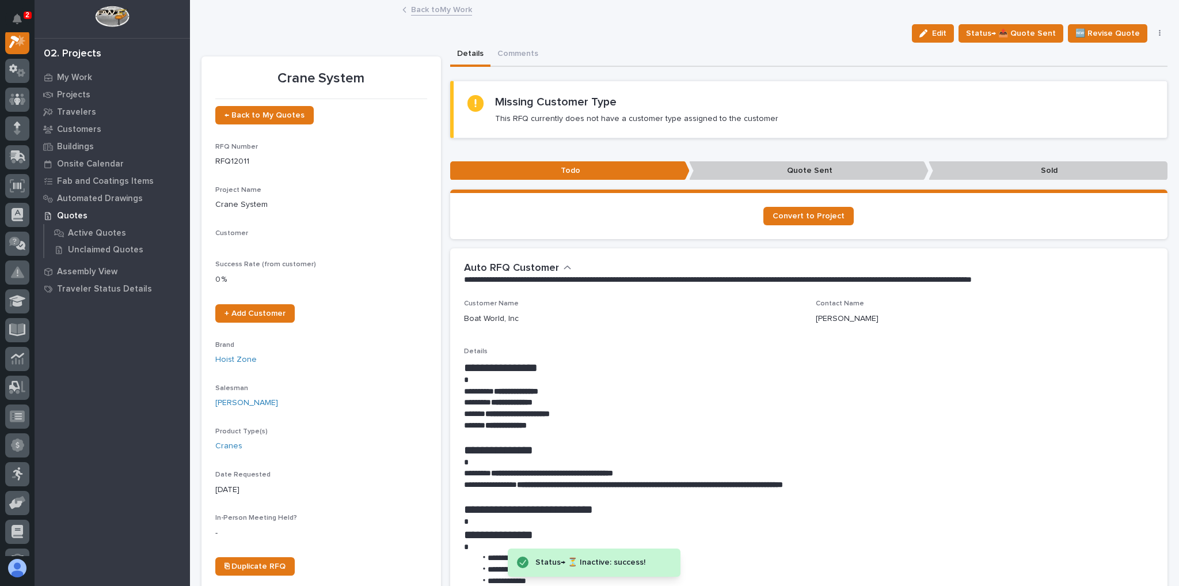
scroll to position [29, 0]
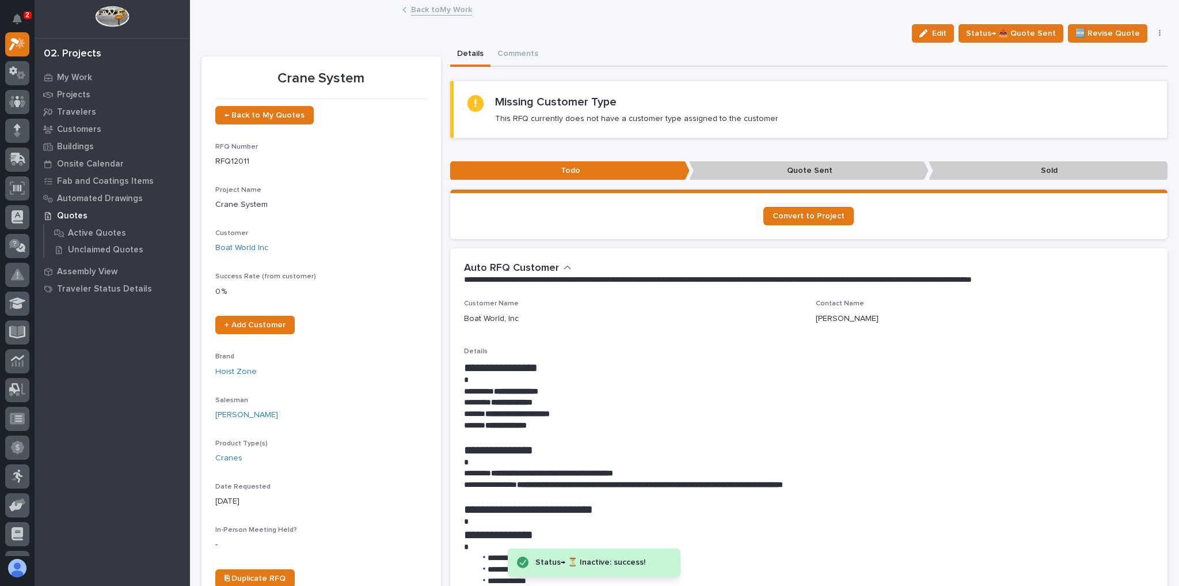
click at [434, 13] on link "Back to My Work" at bounding box center [441, 8] width 61 height 13
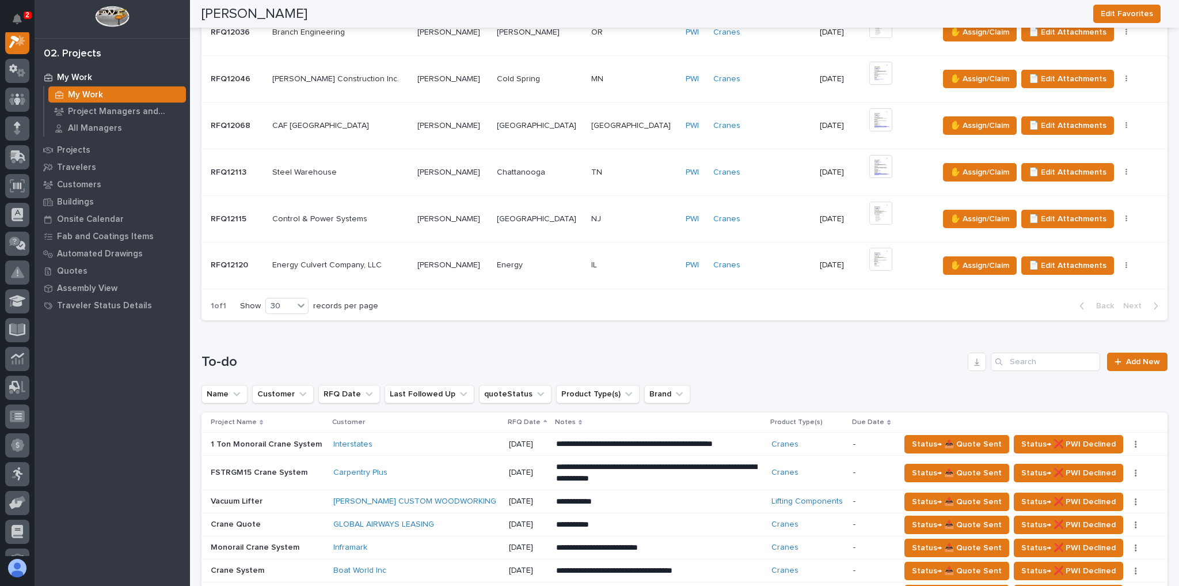
scroll to position [553, 0]
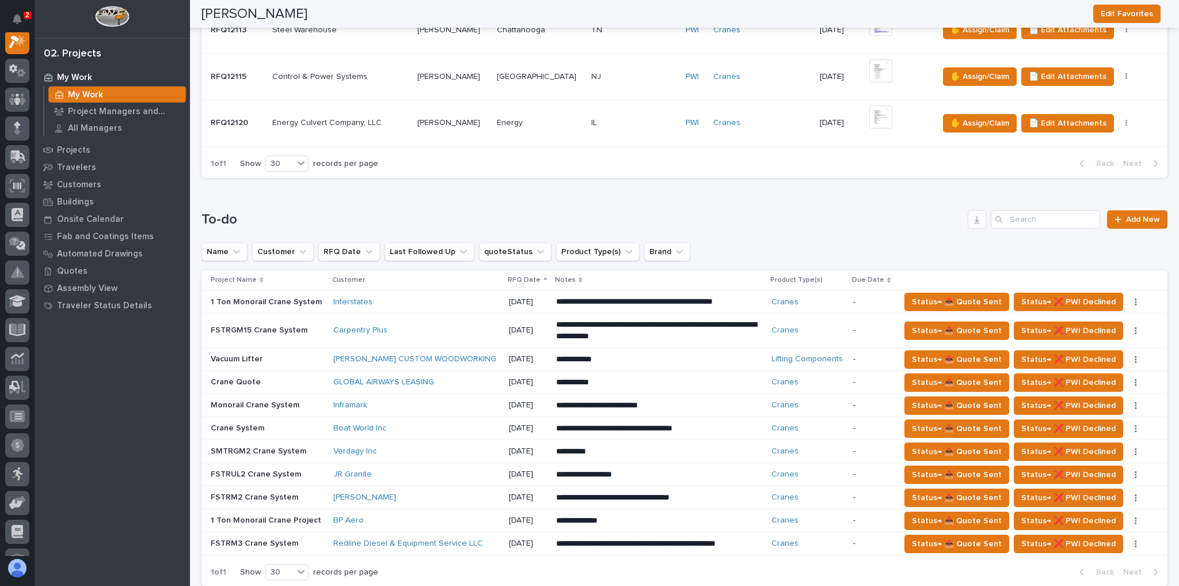
click at [468, 377] on div "GLOBAL AIRWAYS LEASING" at bounding box center [416, 382] width 166 height 10
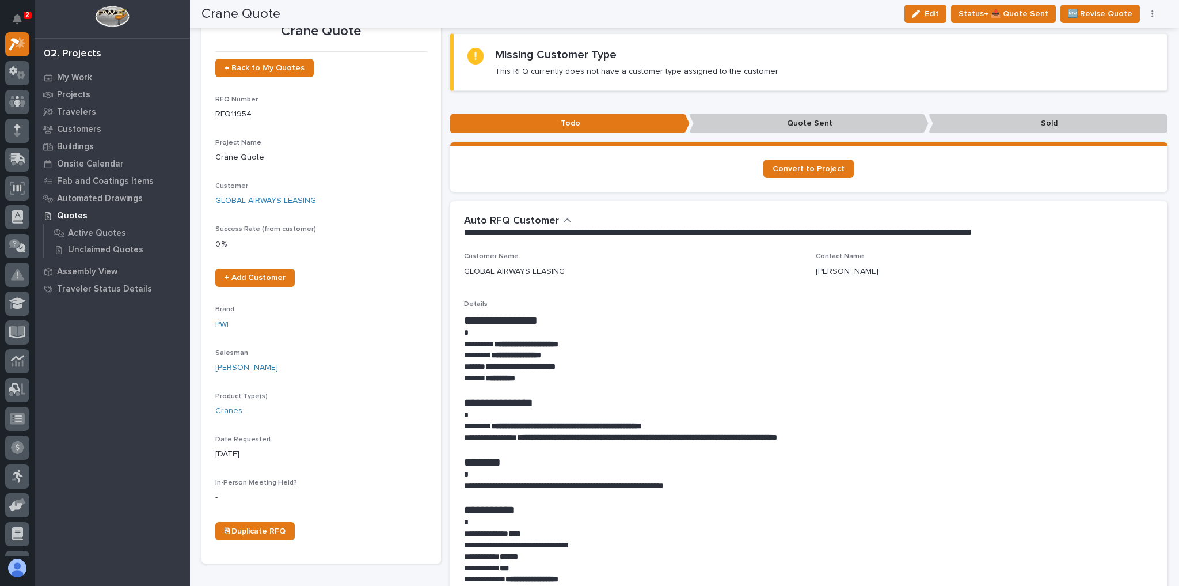
scroll to position [46, 0]
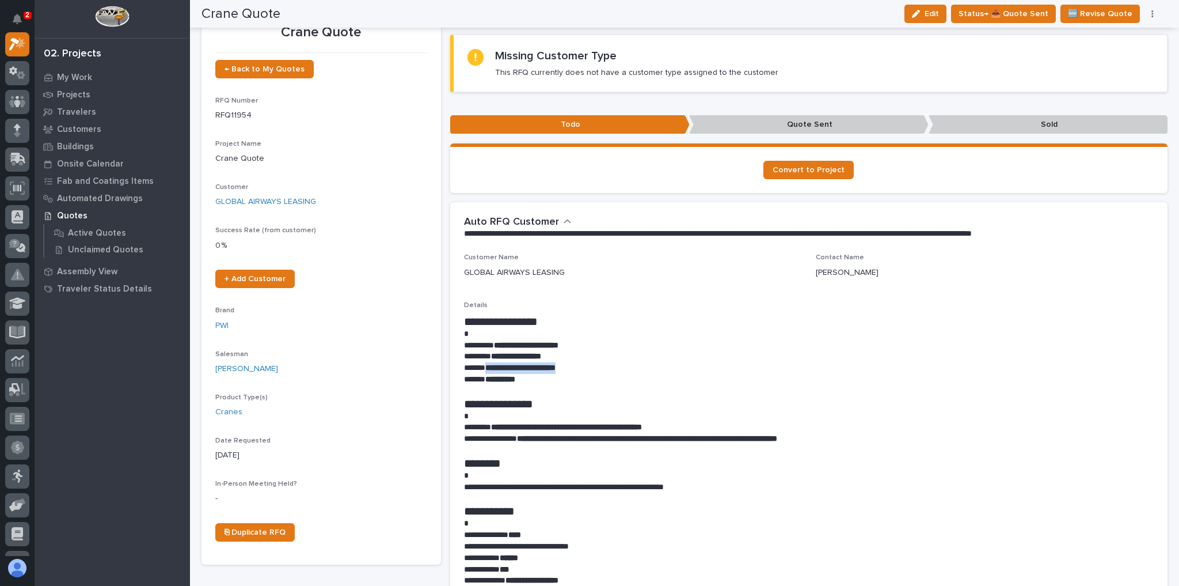
drag, startPoint x: 575, startPoint y: 366, endPoint x: 486, endPoint y: 371, distance: 89.4
click at [486, 371] on p "**********" at bounding box center [806, 368] width 685 height 12
drag, startPoint x: 486, startPoint y: 373, endPoint x: 713, endPoint y: 310, distance: 235.9
click at [718, 306] on p "Details" at bounding box center [809, 305] width 690 height 8
drag, startPoint x: 578, startPoint y: 369, endPoint x: 485, endPoint y: 369, distance: 92.7
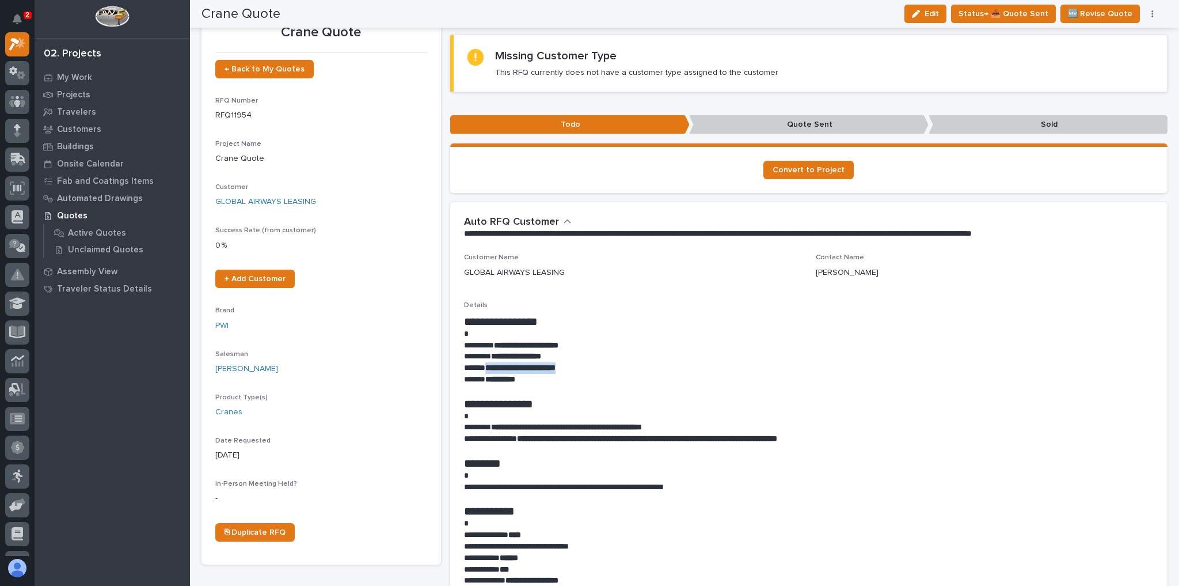
click at [485, 369] on p "**********" at bounding box center [806, 368] width 685 height 12
copy strong "**********"
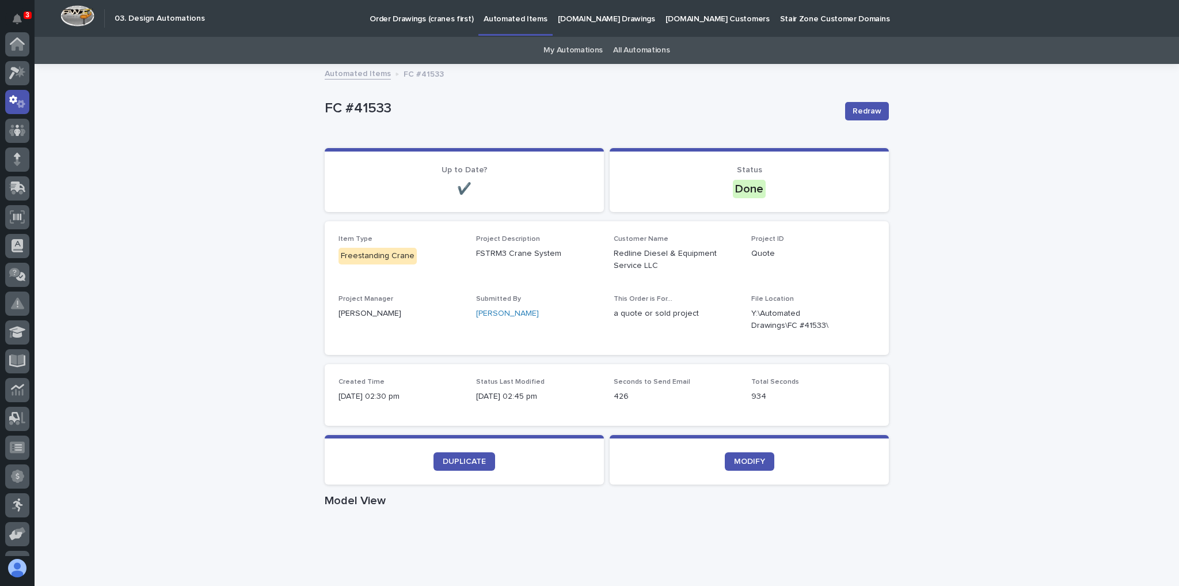
scroll to position [58, 0]
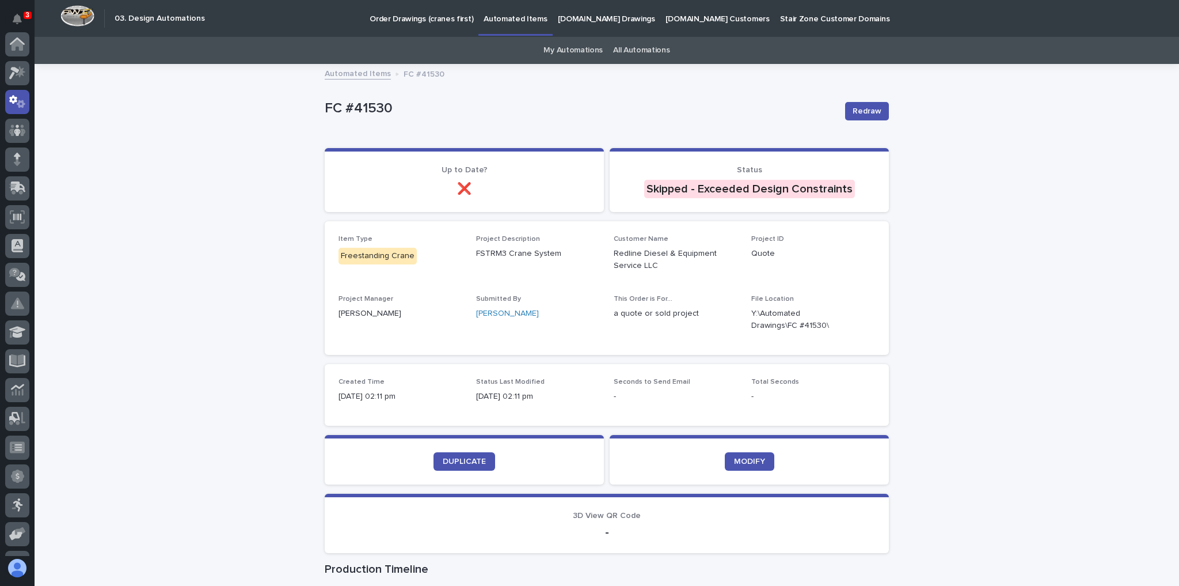
scroll to position [58, 0]
